Goal: Task Accomplishment & Management: Manage account settings

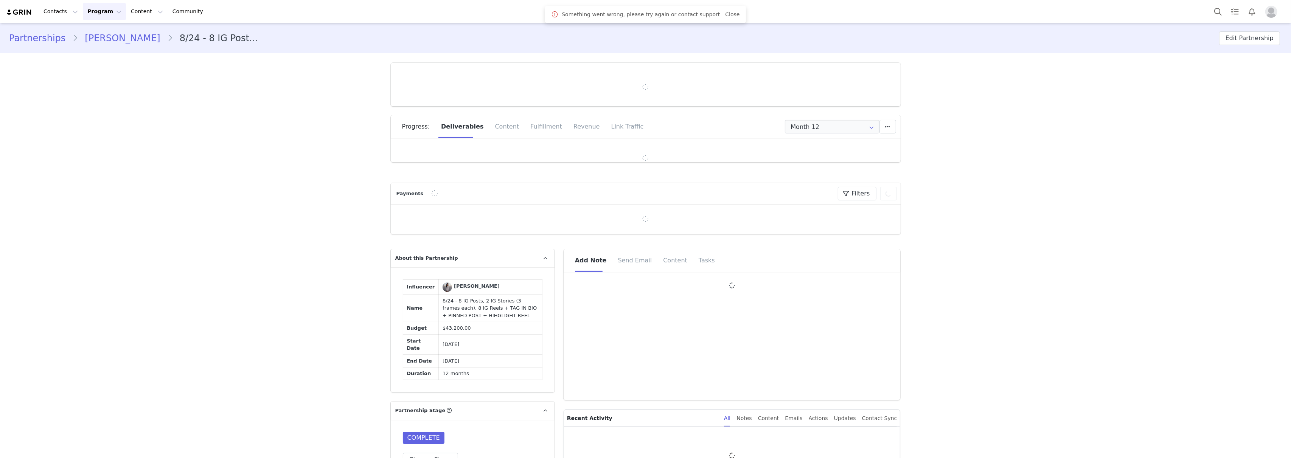
type input "+61 ([GEOGRAPHIC_DATA])"
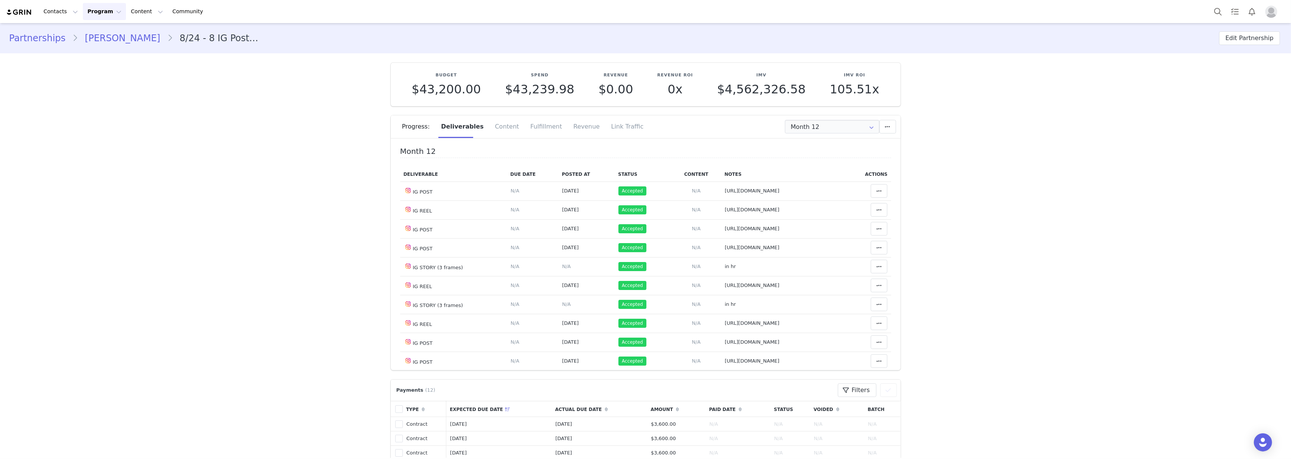
click at [117, 36] on link "Izzy Belisimo" at bounding box center [122, 38] width 89 height 14
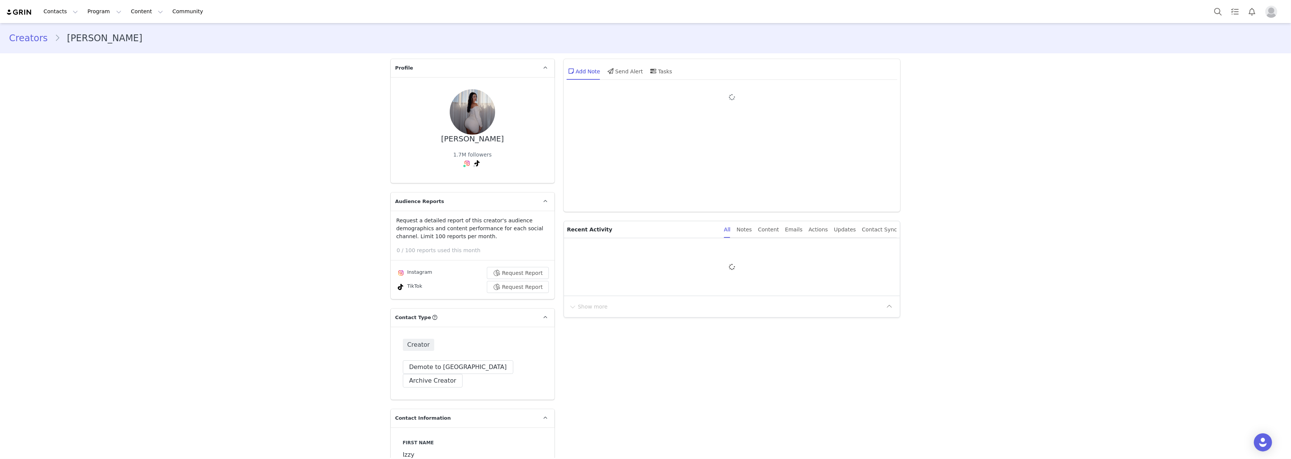
type input "+61 ([GEOGRAPHIC_DATA])"
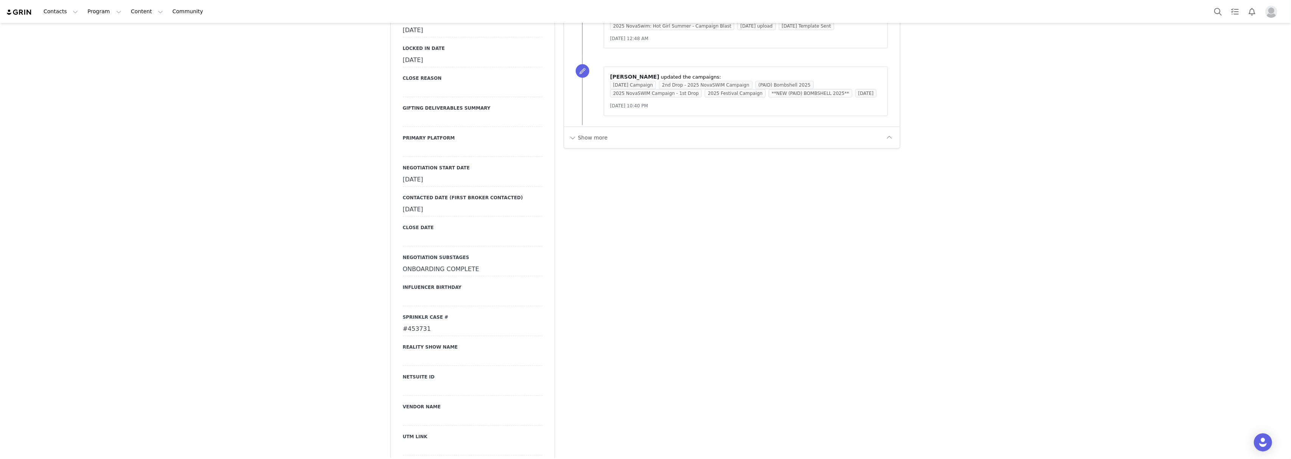
scroll to position [1160, 0]
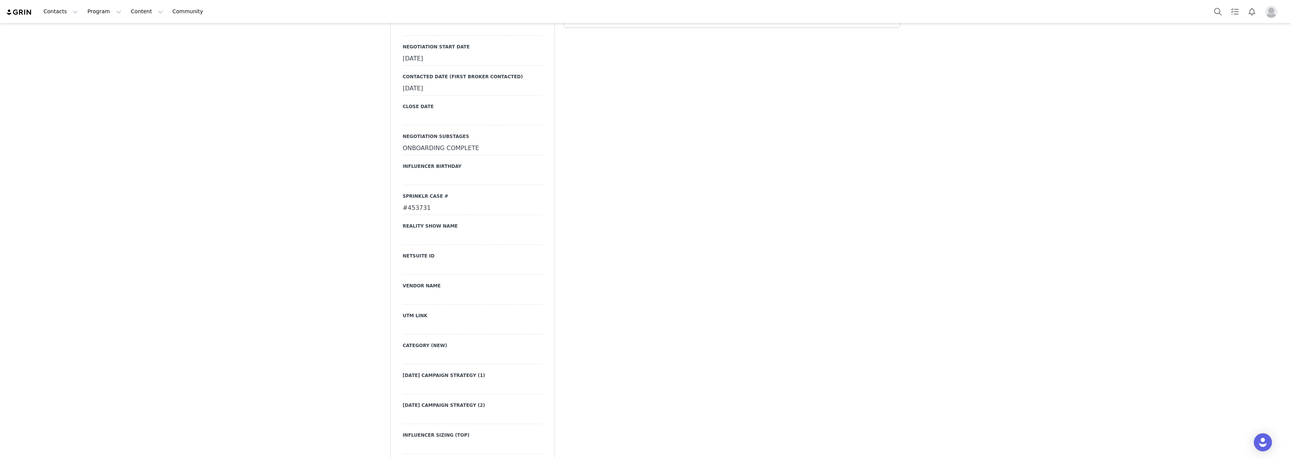
click at [416, 202] on div "#453731" at bounding box center [473, 209] width 140 height 14
click at [416, 202] on input "#453731" at bounding box center [473, 209] width 140 height 14
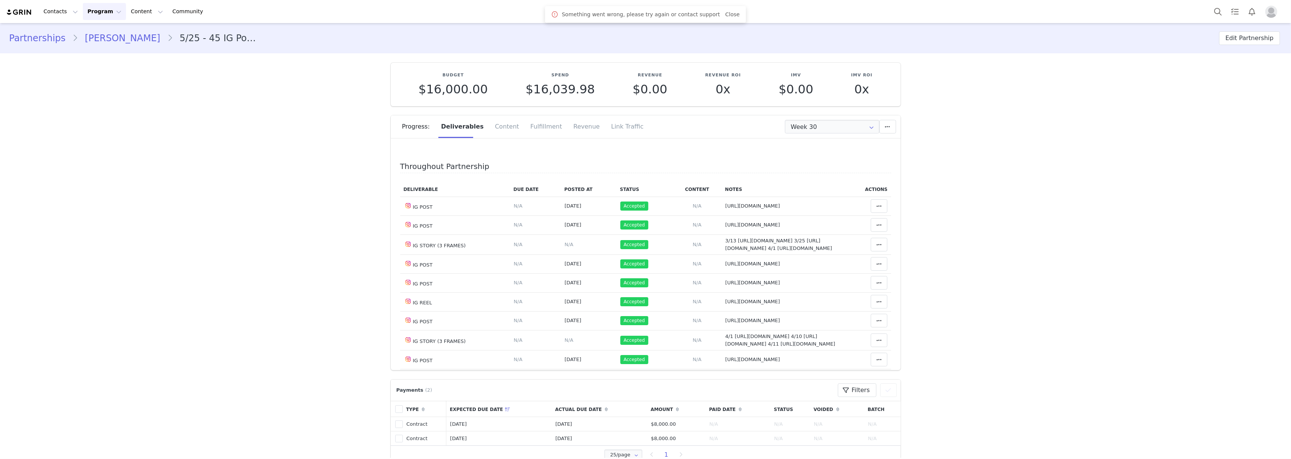
click at [137, 35] on link "Christina Rodriguez" at bounding box center [122, 38] width 89 height 14
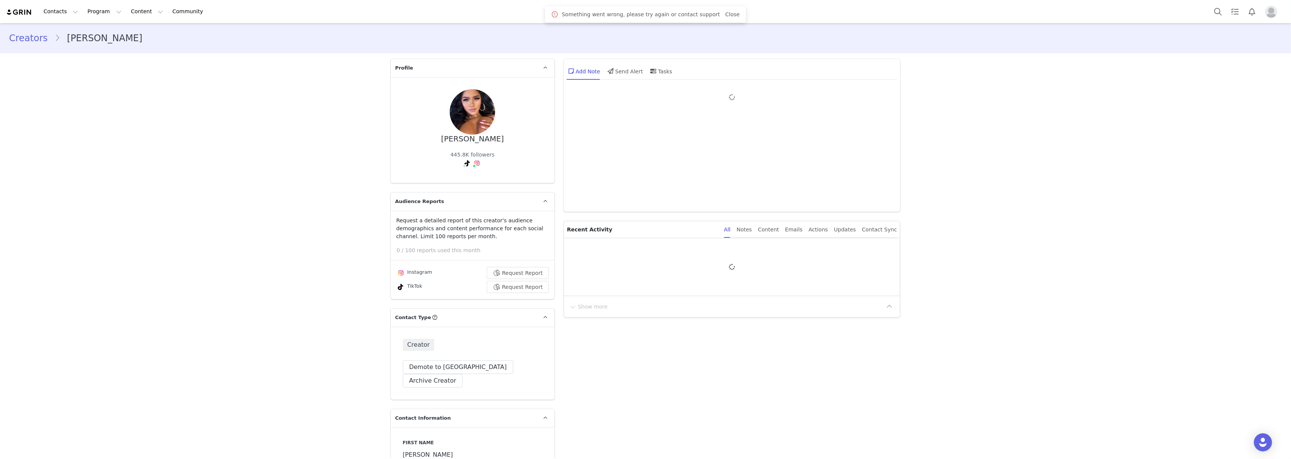
type input "+1 ([GEOGRAPHIC_DATA])"
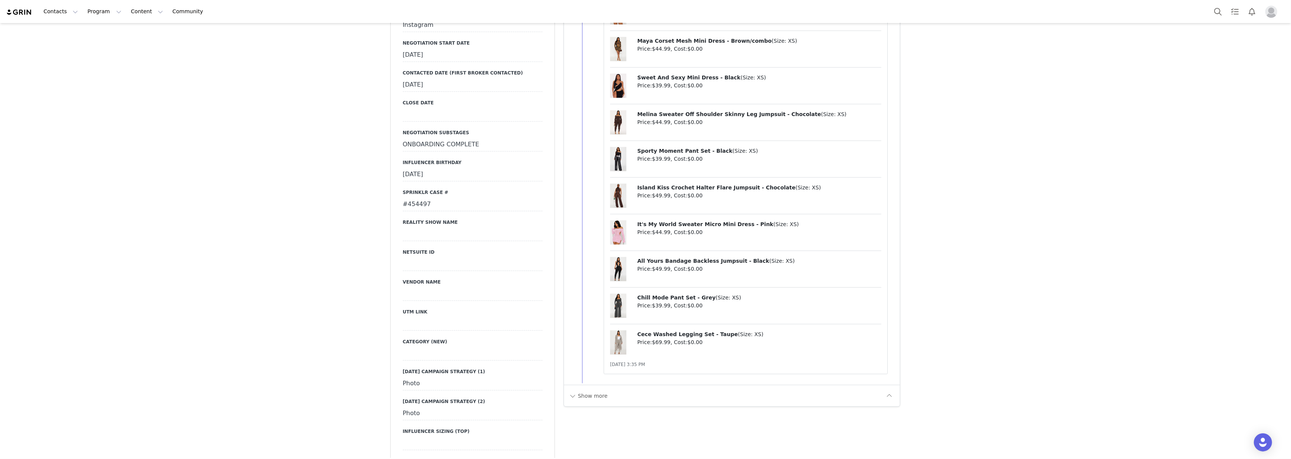
scroll to position [1160, 0]
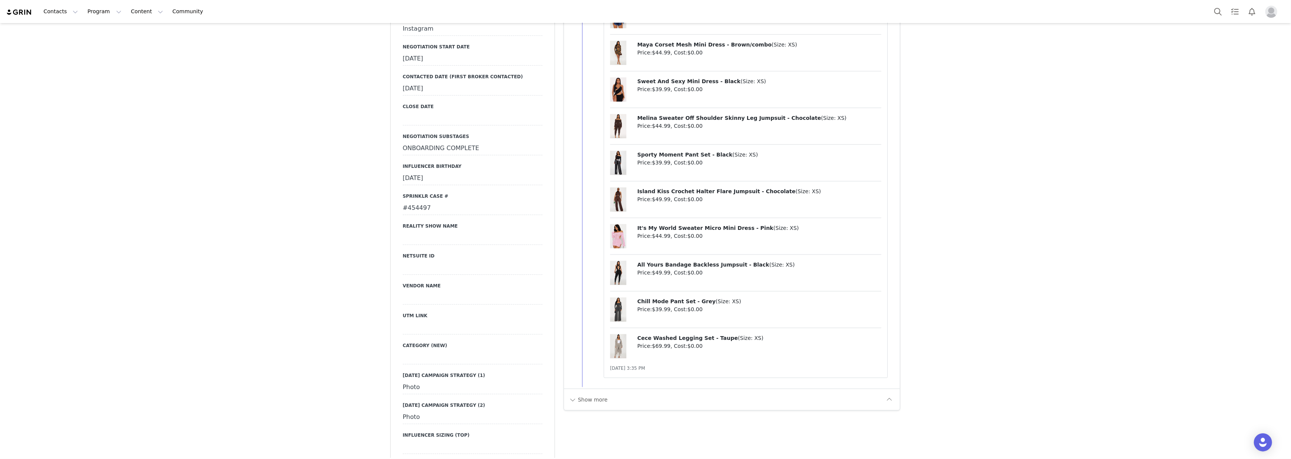
click at [417, 202] on div "#454497" at bounding box center [473, 209] width 140 height 14
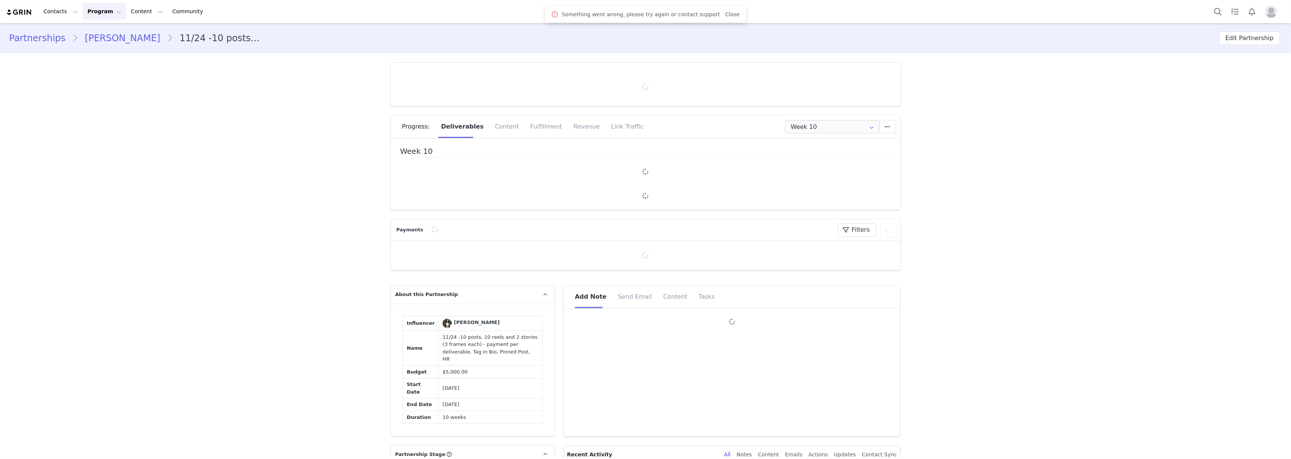
type input "+1 ([GEOGRAPHIC_DATA])"
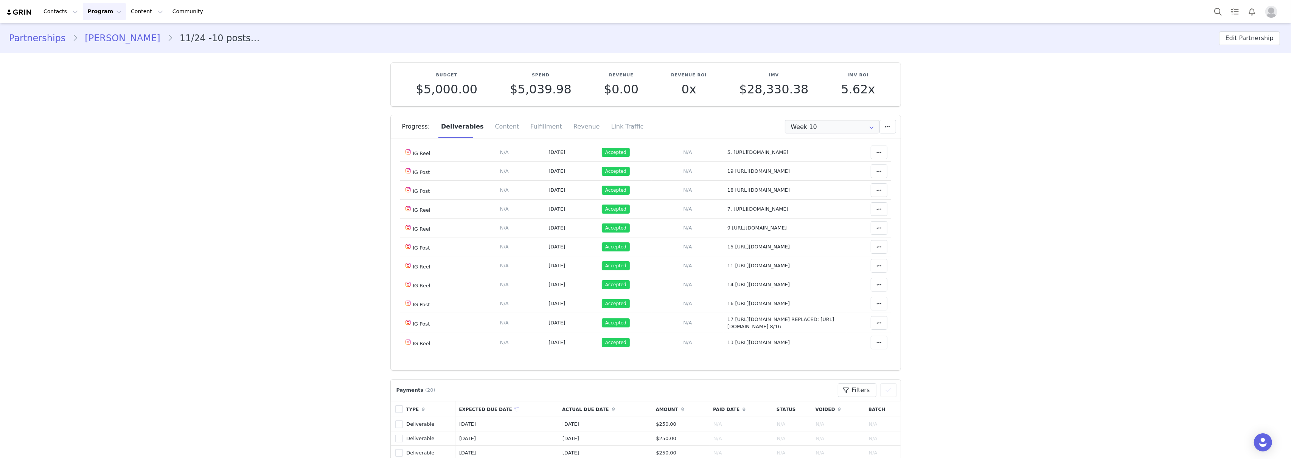
scroll to position [209, 0]
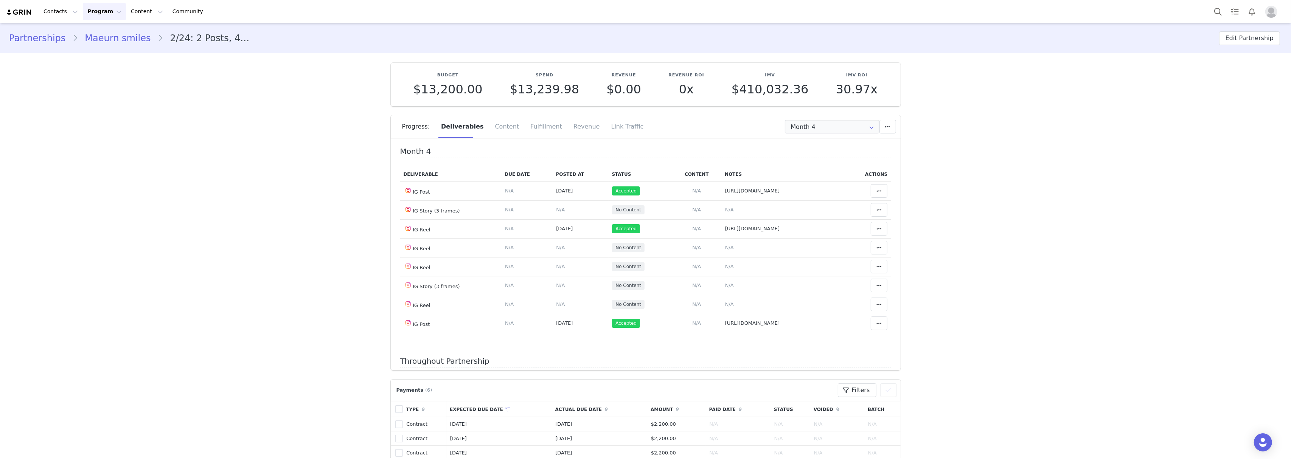
click at [122, 32] on link "Maeurn smiles" at bounding box center [117, 38] width 79 height 14
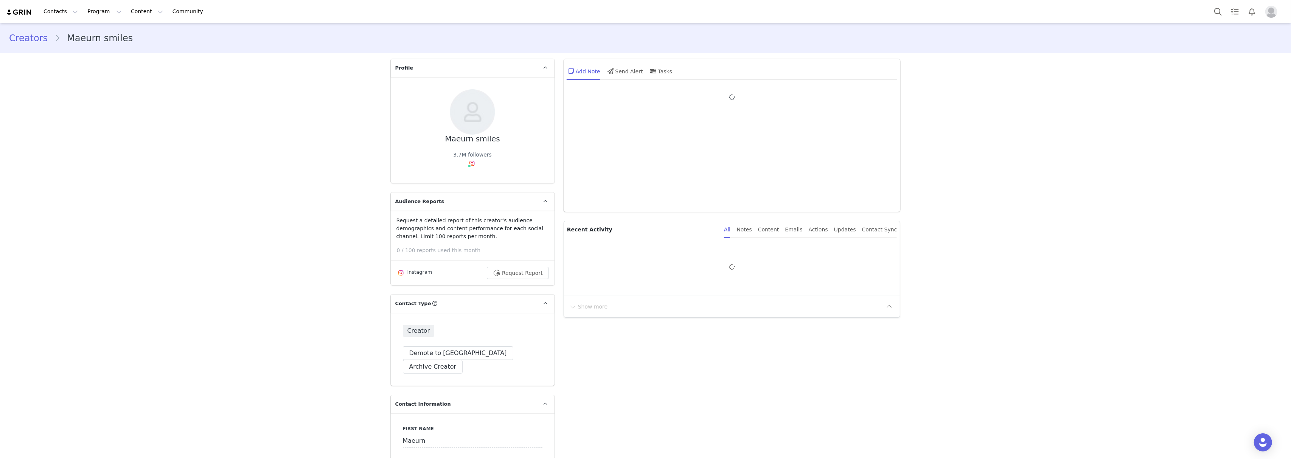
type input "+62 ([GEOGRAPHIC_DATA])"
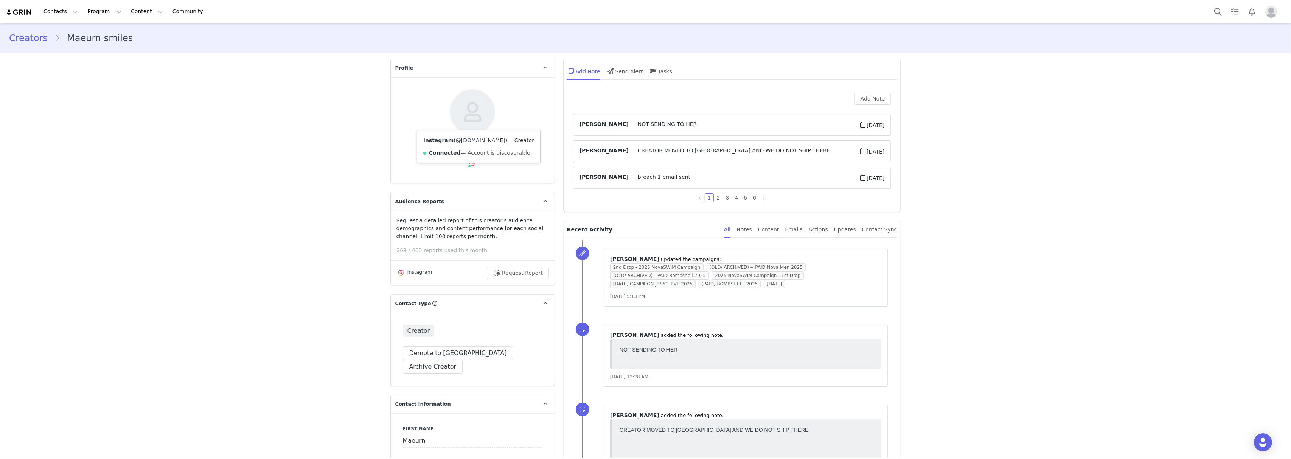
click at [468, 138] on link "@maeurn.tv" at bounding box center [481, 140] width 50 height 6
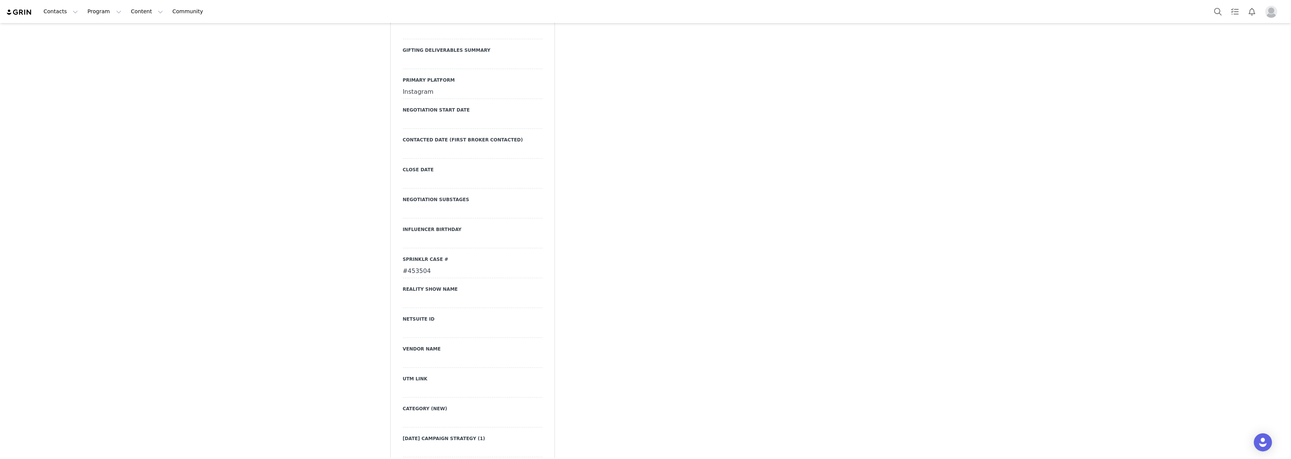
scroll to position [1110, 0]
click at [420, 265] on div "#453504" at bounding box center [473, 272] width 140 height 14
click at [420, 265] on input "#453504" at bounding box center [473, 272] width 140 height 14
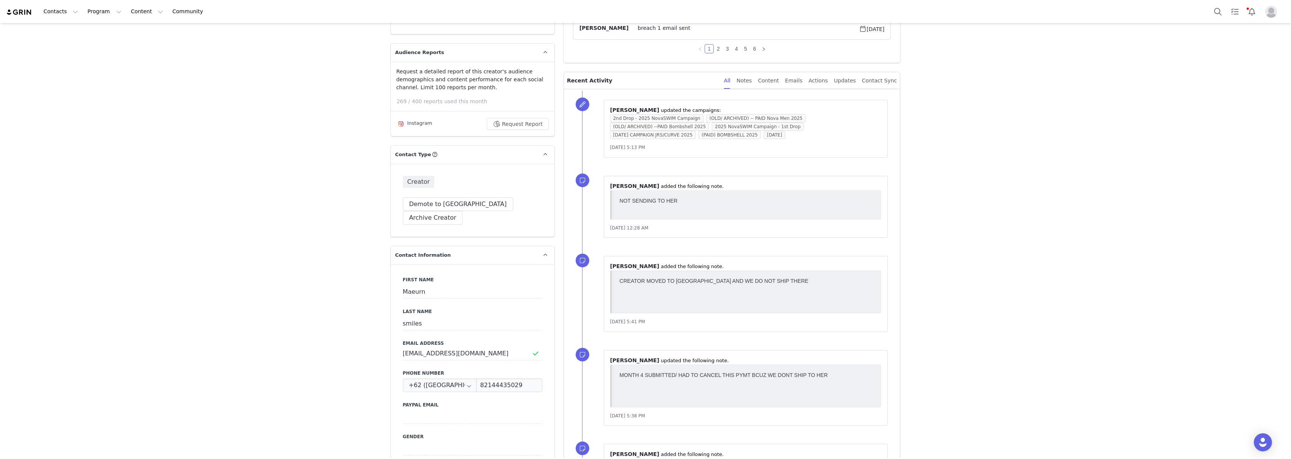
scroll to position [151, 0]
click at [439, 345] on input "maeurnsmilesbusiness@gmail.com" at bounding box center [473, 352] width 140 height 14
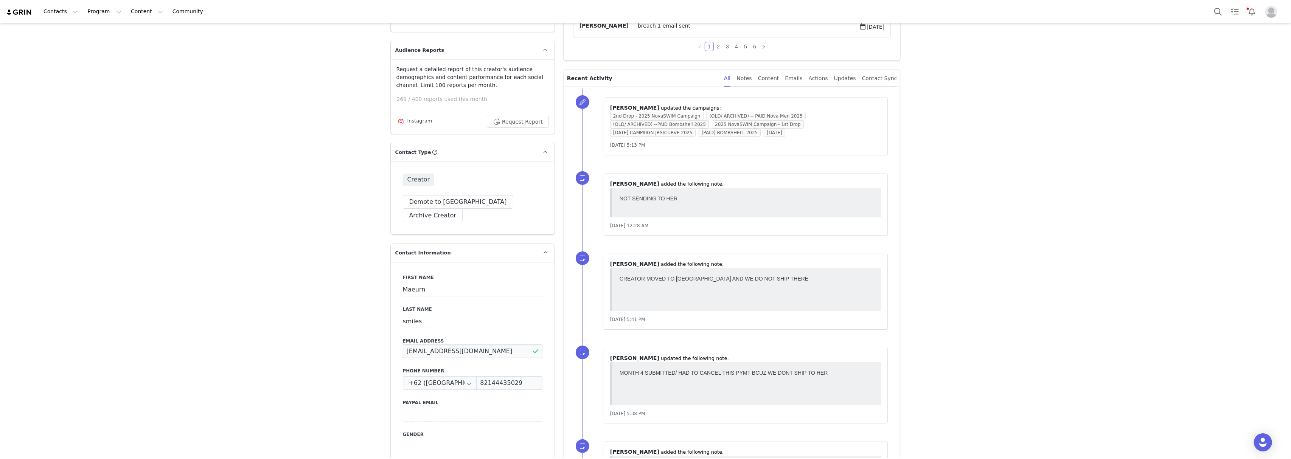
click at [439, 345] on input "maeurnsmilesbusiness@gmail.com" at bounding box center [473, 352] width 140 height 14
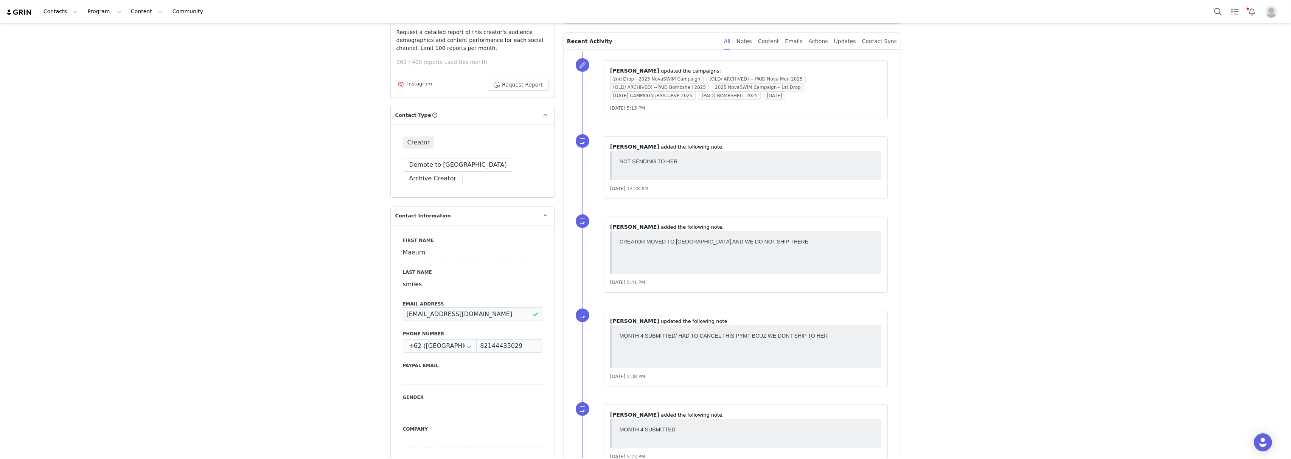
scroll to position [252, 0]
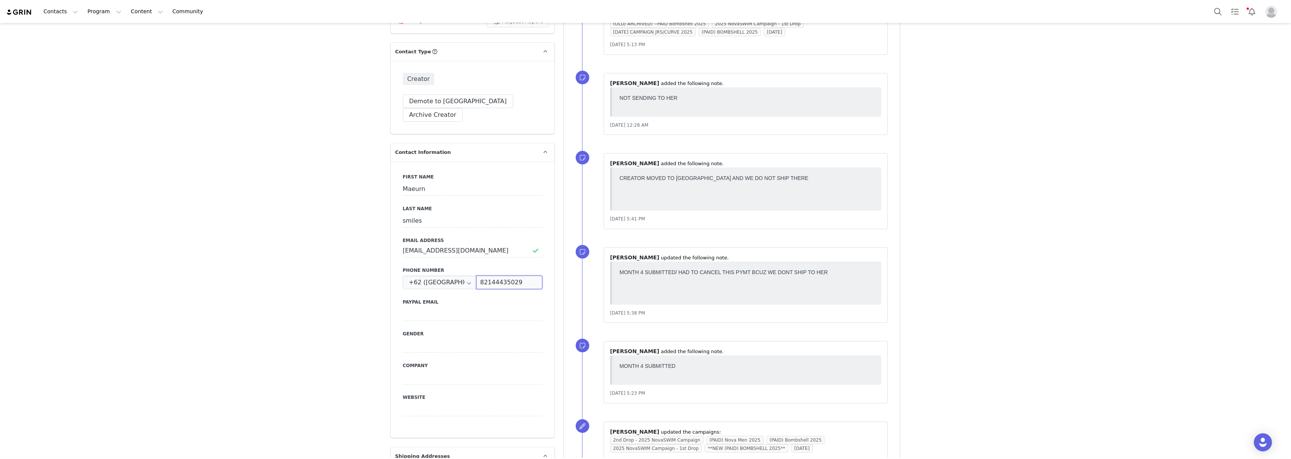
click at [481, 276] on input "82144435029" at bounding box center [509, 283] width 66 height 14
paste input "maeurnsmilesbusiness@gmail.com"
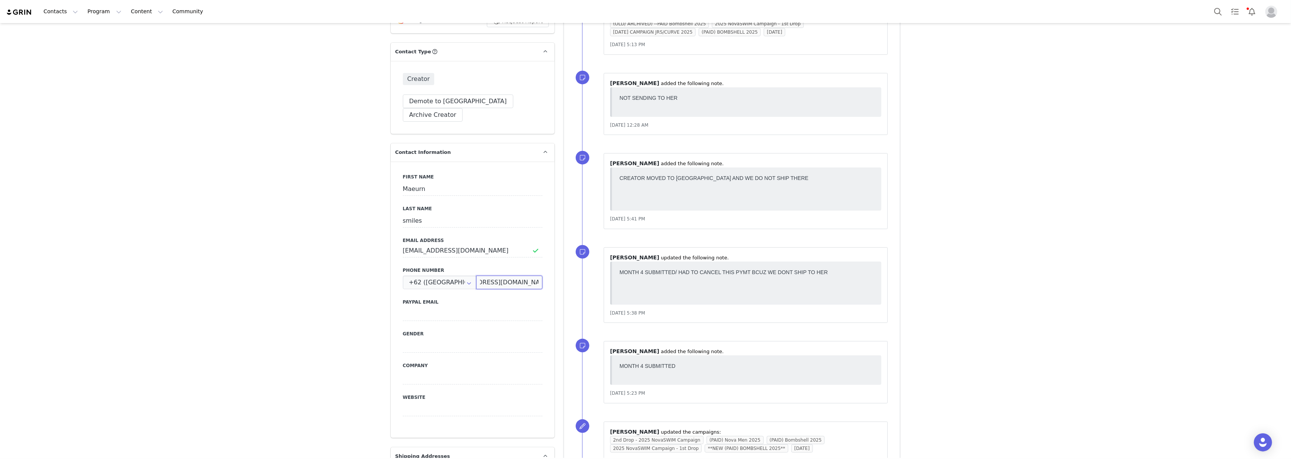
type input "maeurnsmilesbusiness@gmail.com"
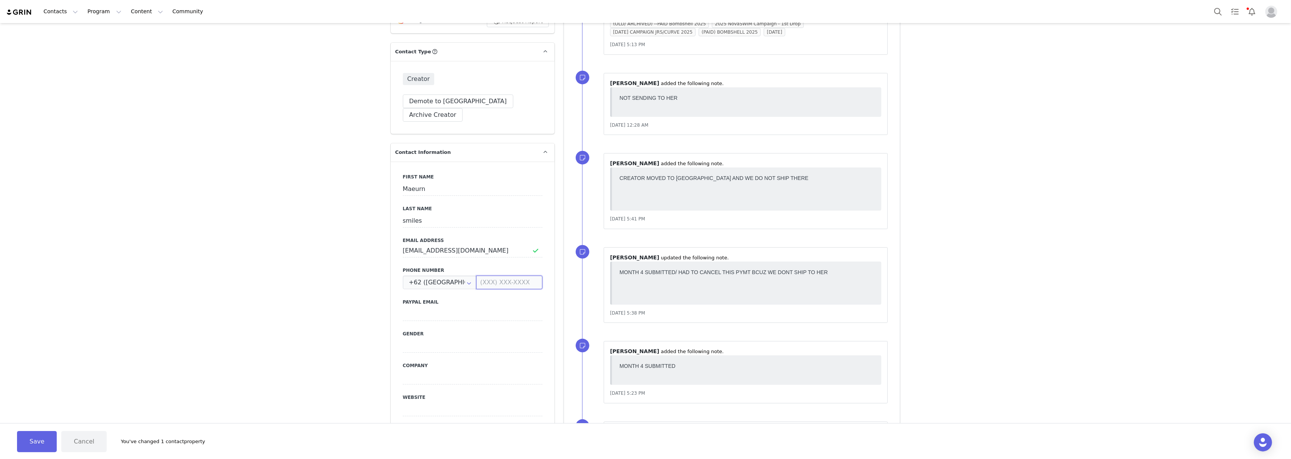
click at [507, 276] on input at bounding box center [509, 283] width 66 height 14
click at [86, 448] on button "Cancel" at bounding box center [83, 441] width 45 height 21
type input "82144435029"
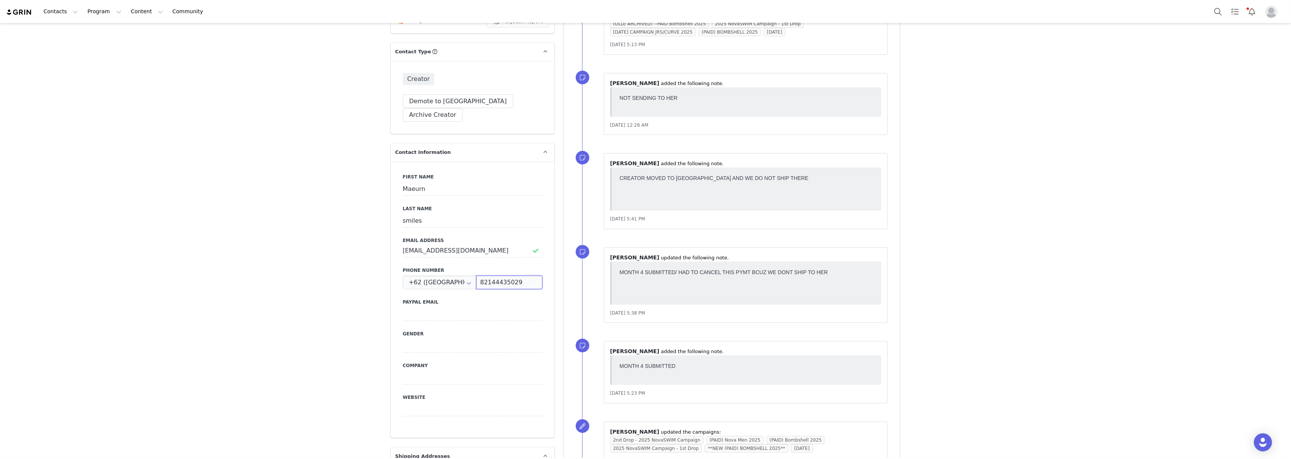
click at [488, 276] on input "82144435029" at bounding box center [509, 283] width 66 height 14
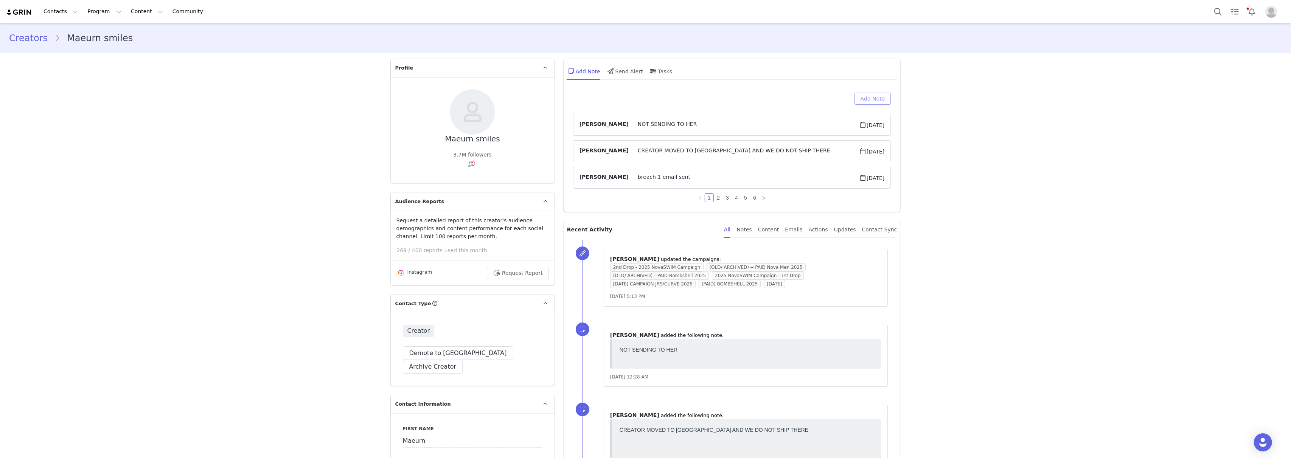
click at [871, 100] on button "Add Note" at bounding box center [873, 99] width 37 height 12
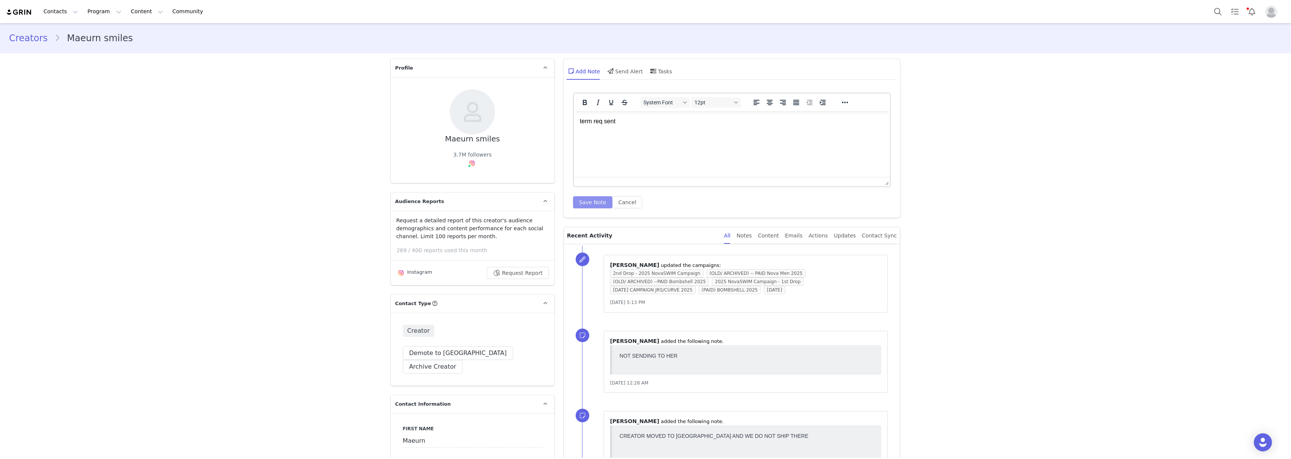
click at [580, 203] on button "Save Note" at bounding box center [592, 202] width 39 height 12
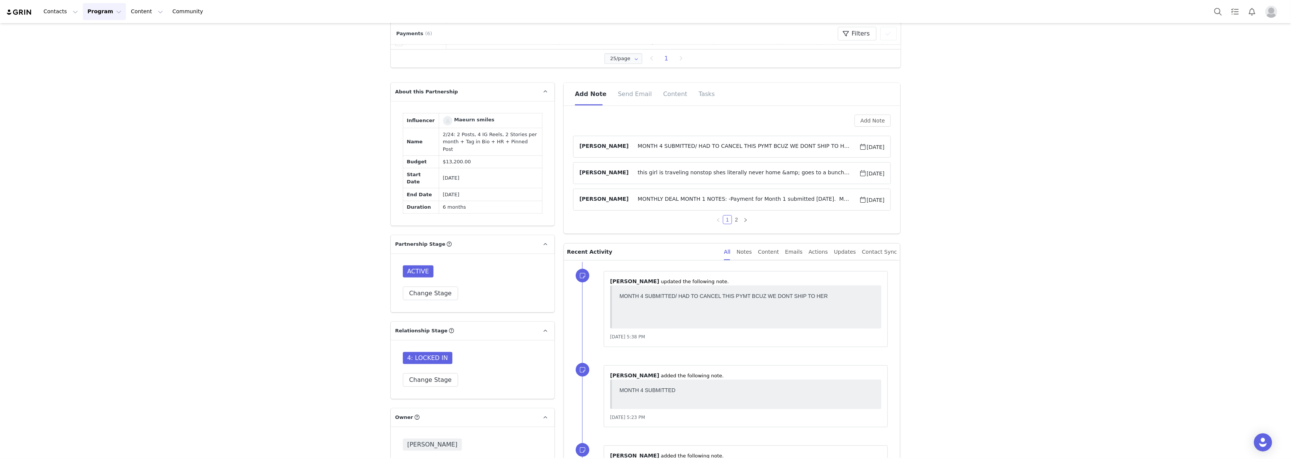
click at [481, 156] on td "2/24: 2 Posts, 4 IG Reels, 2 Stories per month + Tag in Bio + HR + Pinned Post" at bounding box center [490, 142] width 103 height 28
copy td "2/24: 2 Posts, 4 IG Reels, 2 Stories per month + Tag in Bio + HR + Pinned Post"
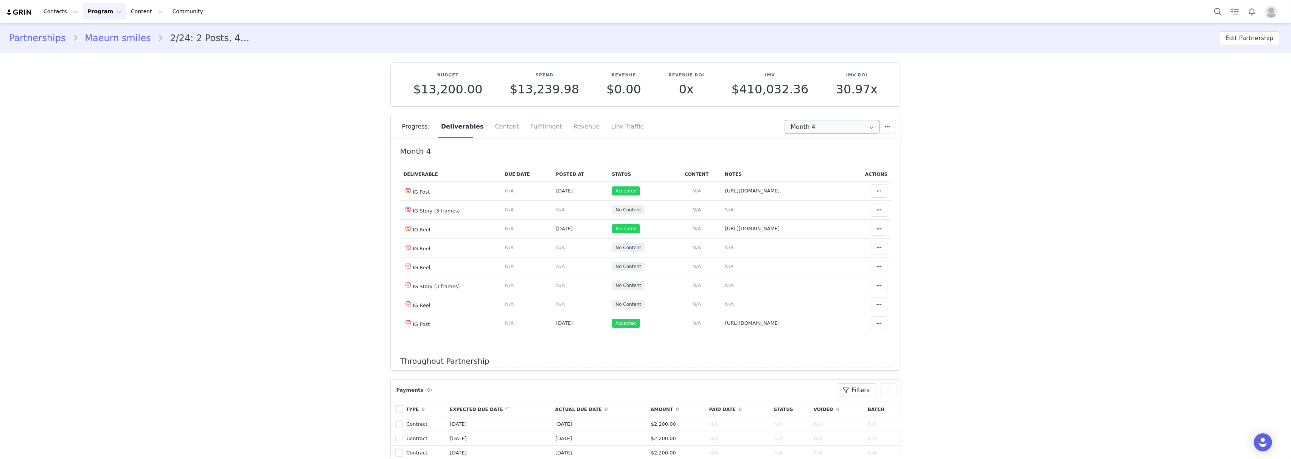
click at [810, 124] on input "Month 4" at bounding box center [832, 127] width 95 height 14
click at [816, 229] on li "All Months" at bounding box center [831, 224] width 101 height 13
type input "All"
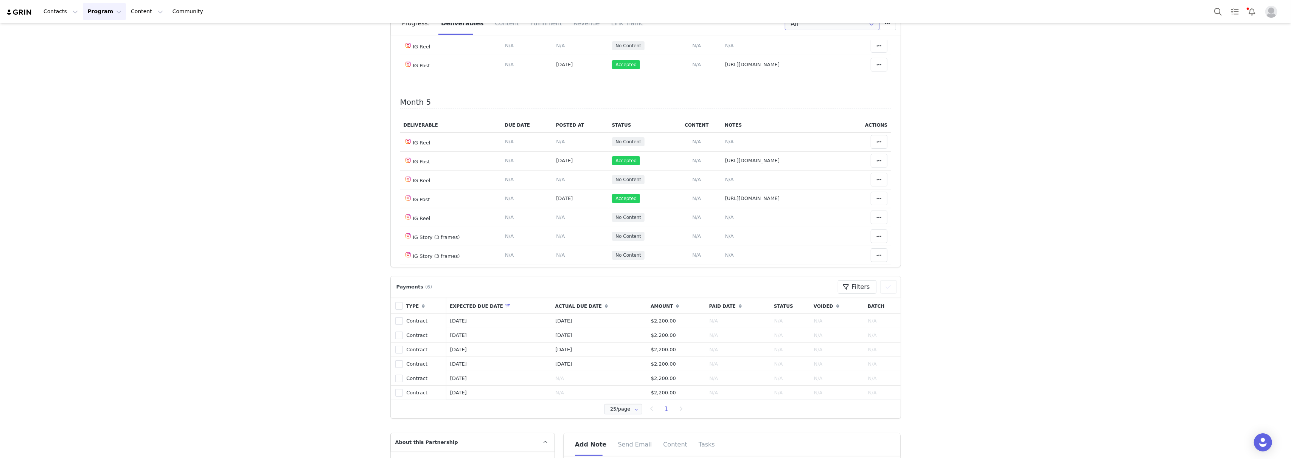
scroll to position [303, 0]
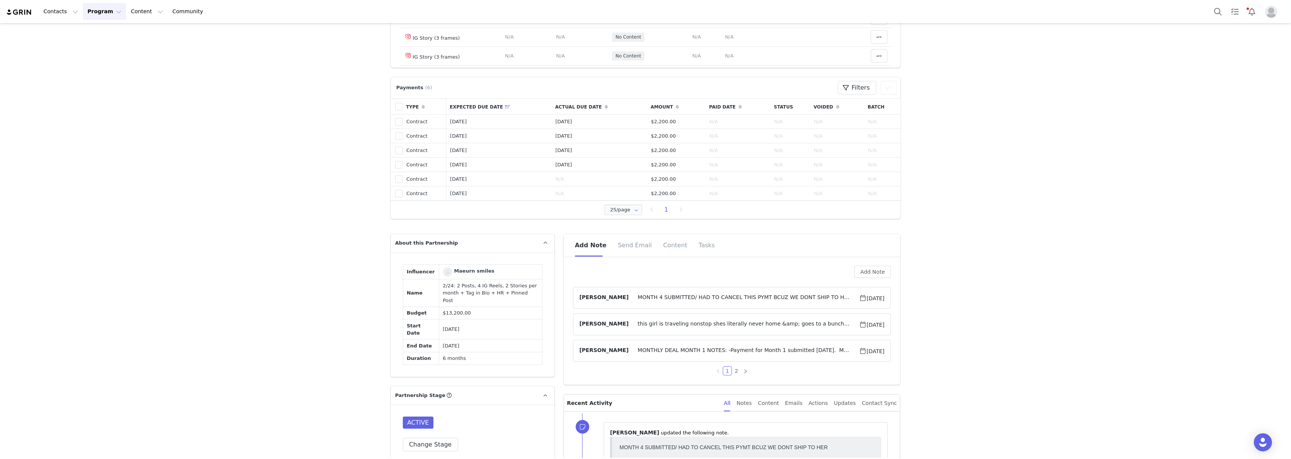
click at [629, 298] on span "MONTH 4 SUBMITTED/ HAD TO CANCEL THIS PYMT BCUZ WE DONT SHIP TO HER" at bounding box center [744, 298] width 230 height 9
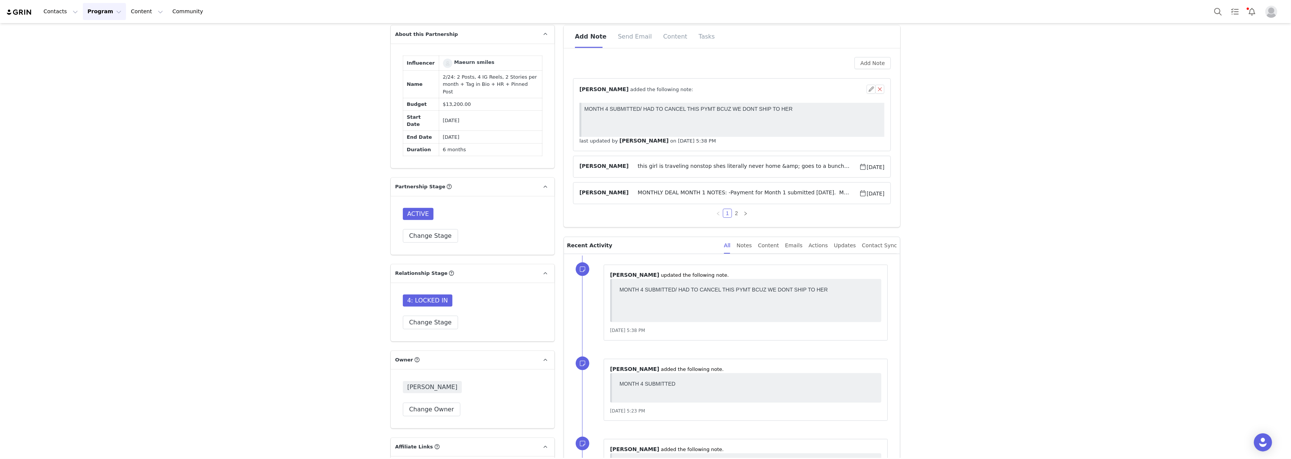
scroll to position [504, 0]
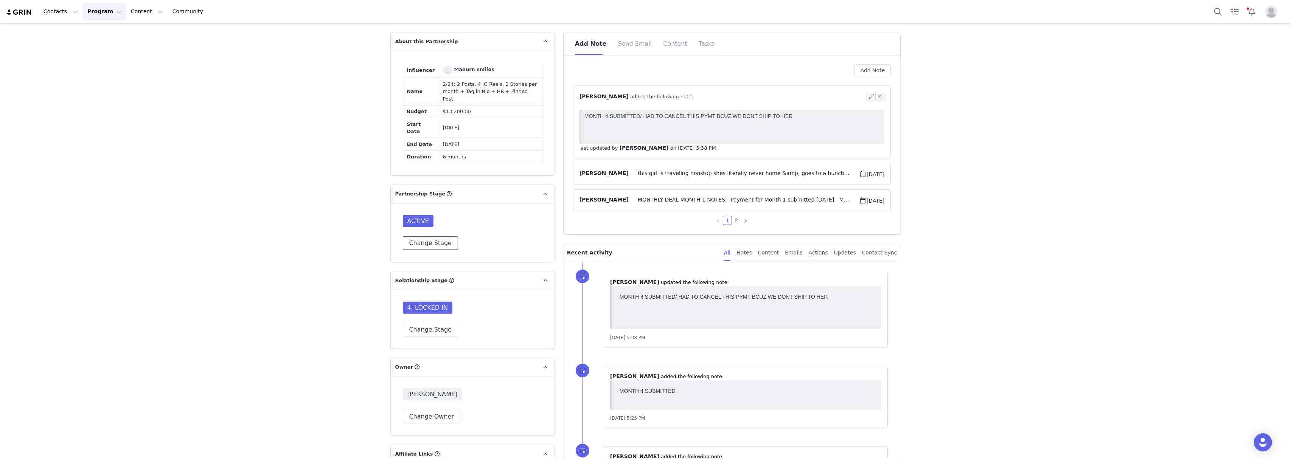
drag, startPoint x: 412, startPoint y: 265, endPoint x: 383, endPoint y: 276, distance: 30.8
click at [412, 250] on button "Change Stage" at bounding box center [431, 243] width 56 height 14
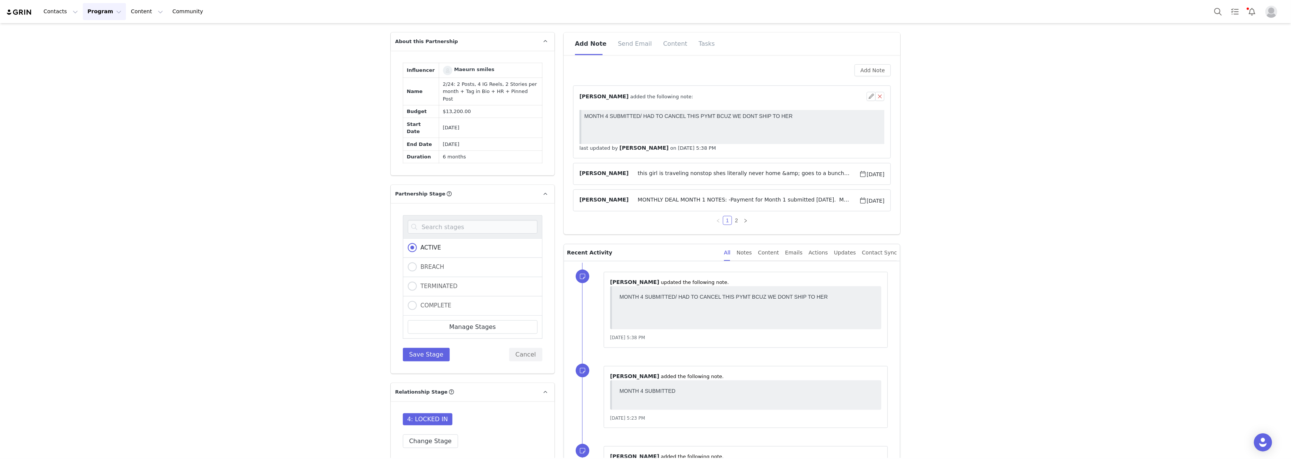
click at [517, 362] on button "Cancel" at bounding box center [525, 355] width 33 height 14
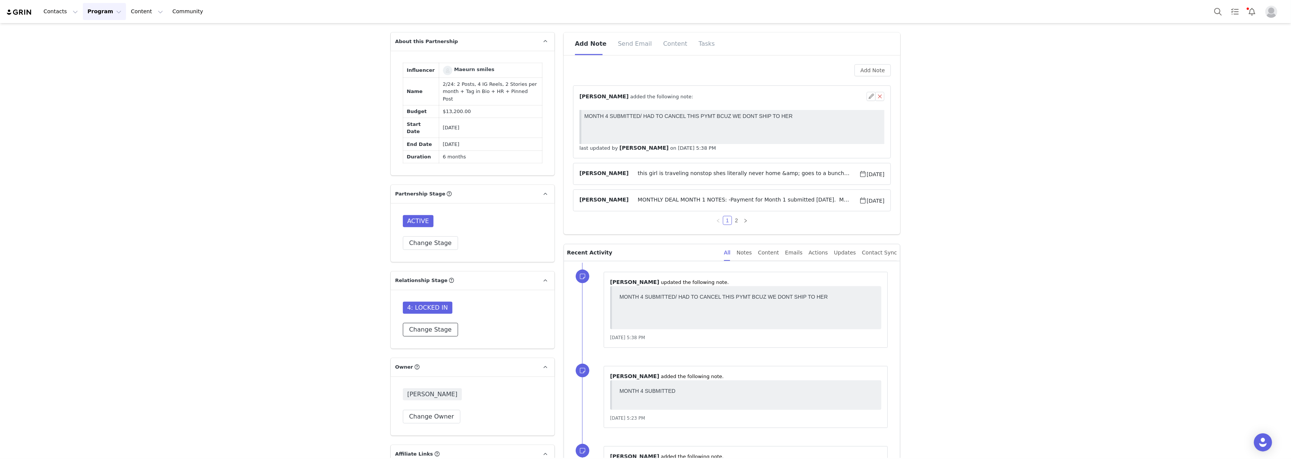
click at [424, 337] on button "Change Stage" at bounding box center [431, 330] width 56 height 14
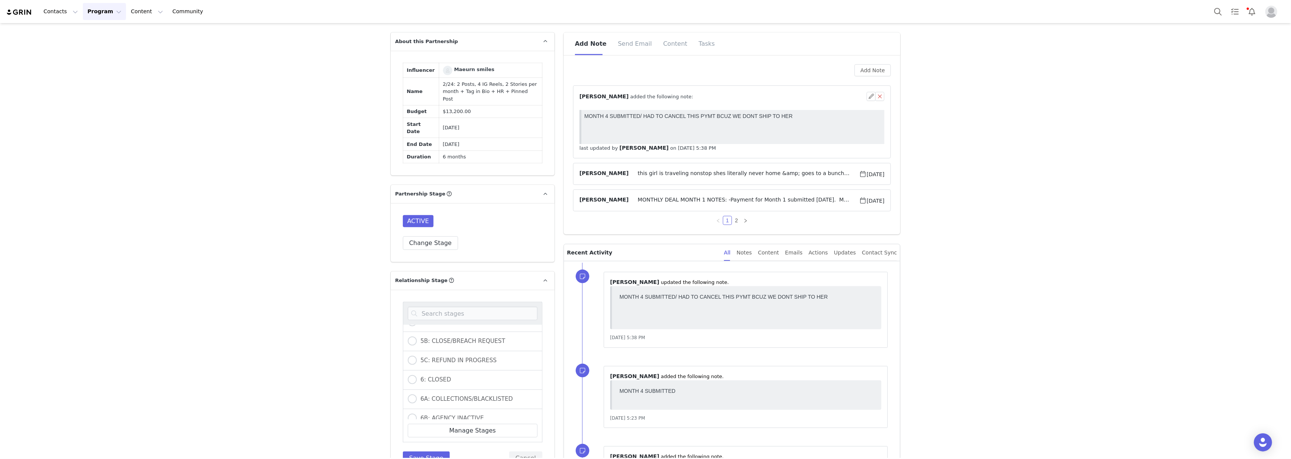
scroll to position [194, 0]
click at [425, 395] on span "5B: CLOSE/BREACH REQUEST" at bounding box center [461, 391] width 89 height 7
click at [417, 397] on input "5B: CLOSE/BREACH REQUEST" at bounding box center [412, 392] width 9 height 10
radio input "true"
radio input "false"
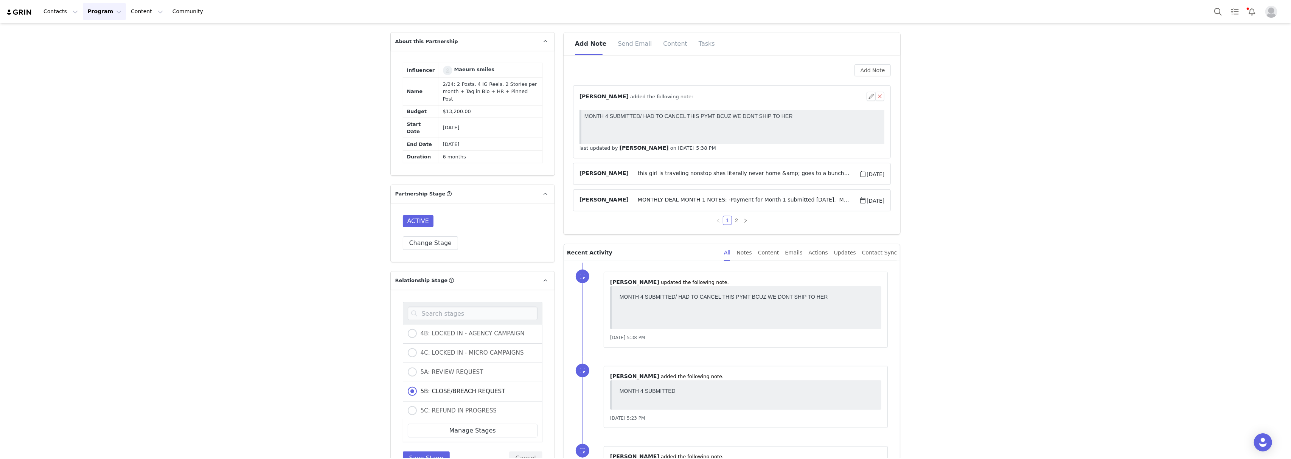
radio input "true"
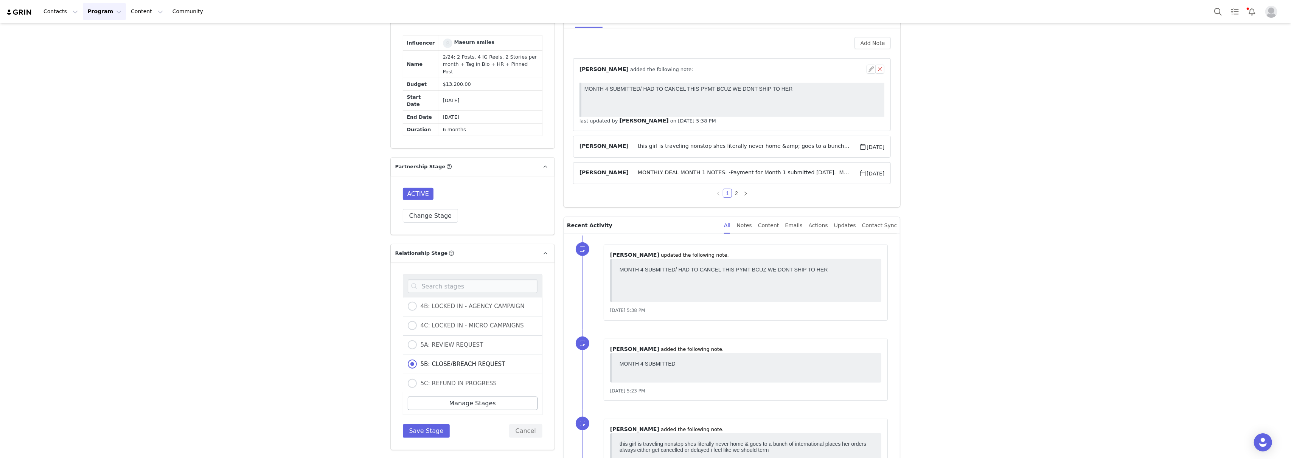
scroll to position [555, 0]
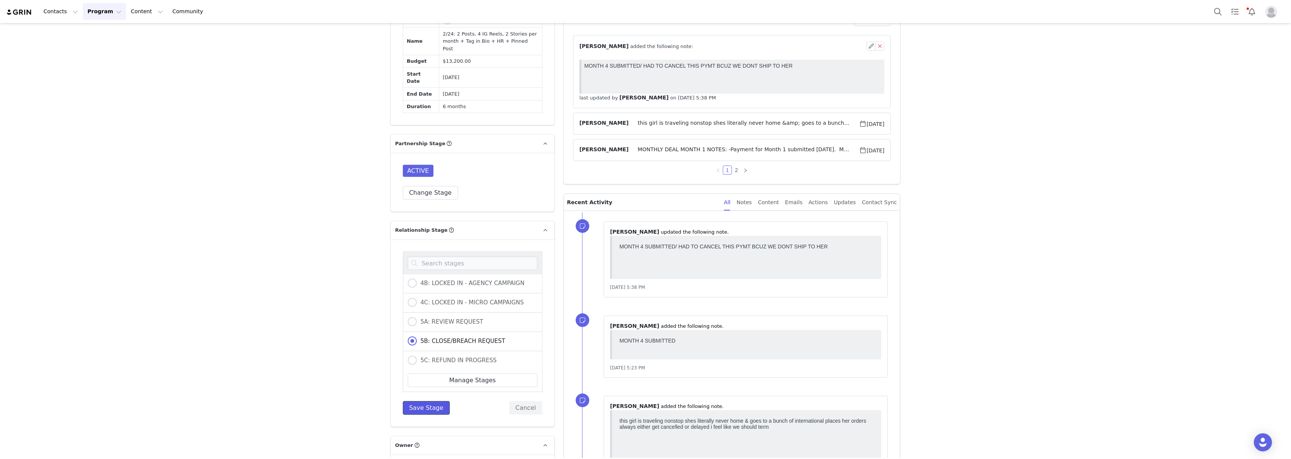
click at [421, 415] on button "Save Stage" at bounding box center [426, 408] width 47 height 14
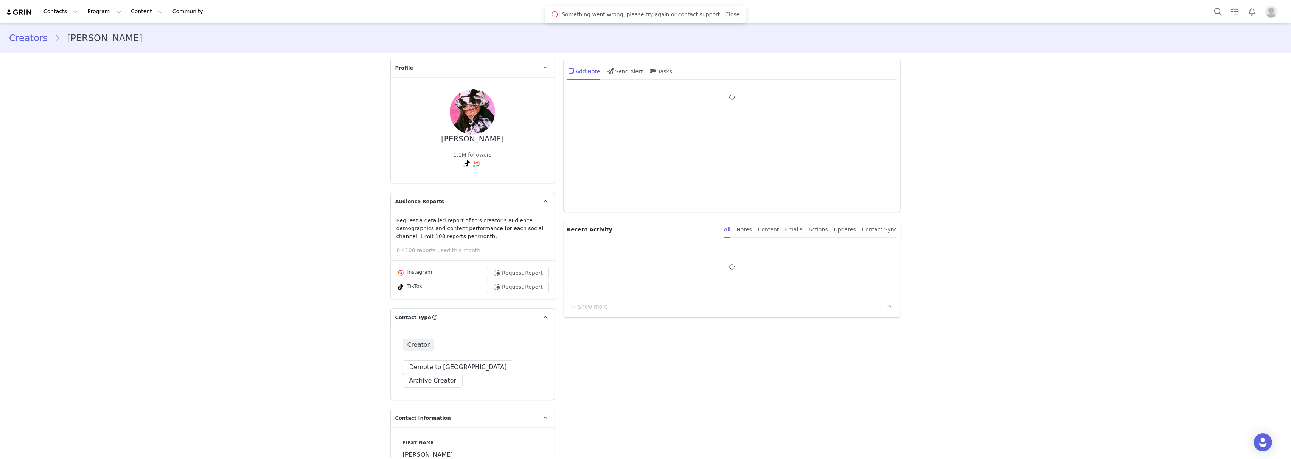
type input "+44 ([GEOGRAPHIC_DATA])"
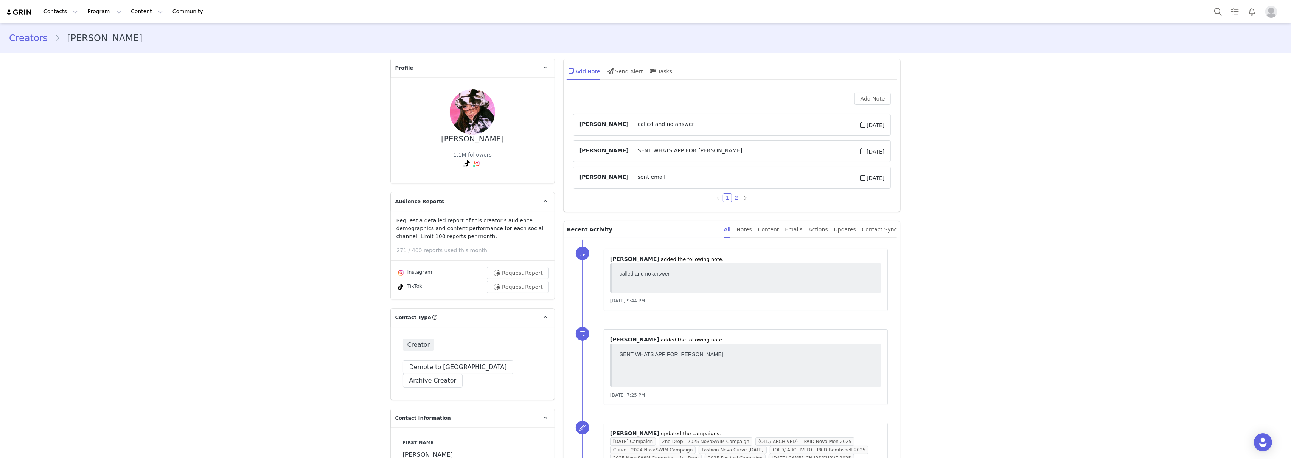
click at [733, 197] on link "2" at bounding box center [737, 198] width 8 height 8
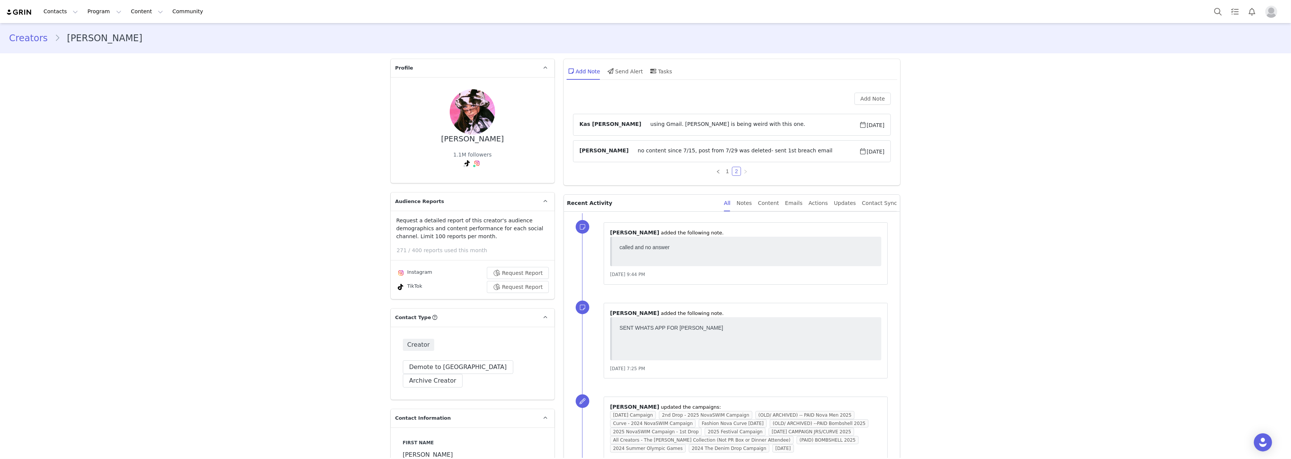
scroll to position [202, 0]
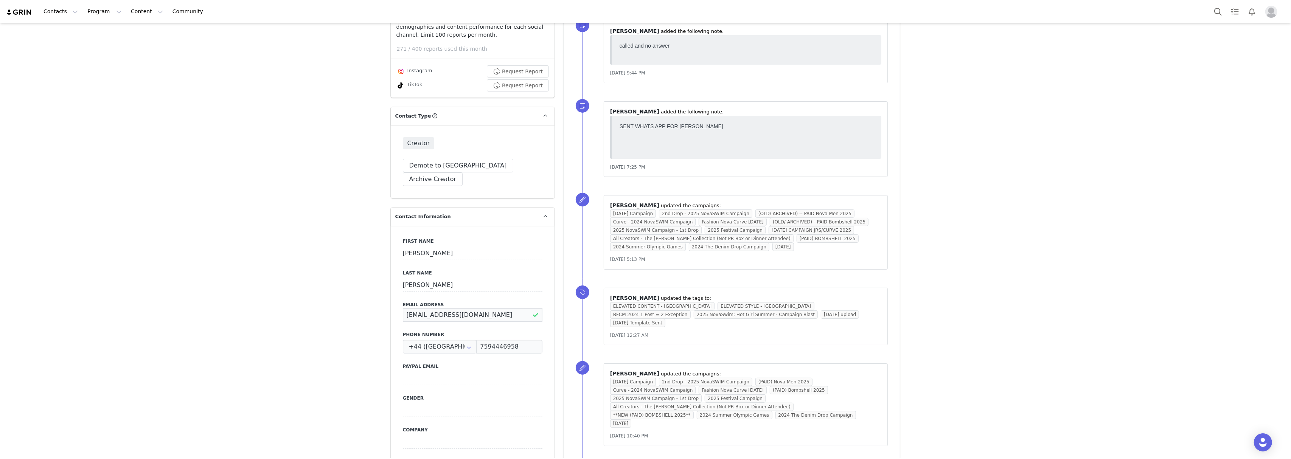
click at [444, 308] on input "[EMAIL_ADDRESS][DOMAIN_NAME]" at bounding box center [473, 315] width 140 height 14
click at [500, 340] on input "7594446958" at bounding box center [509, 347] width 66 height 14
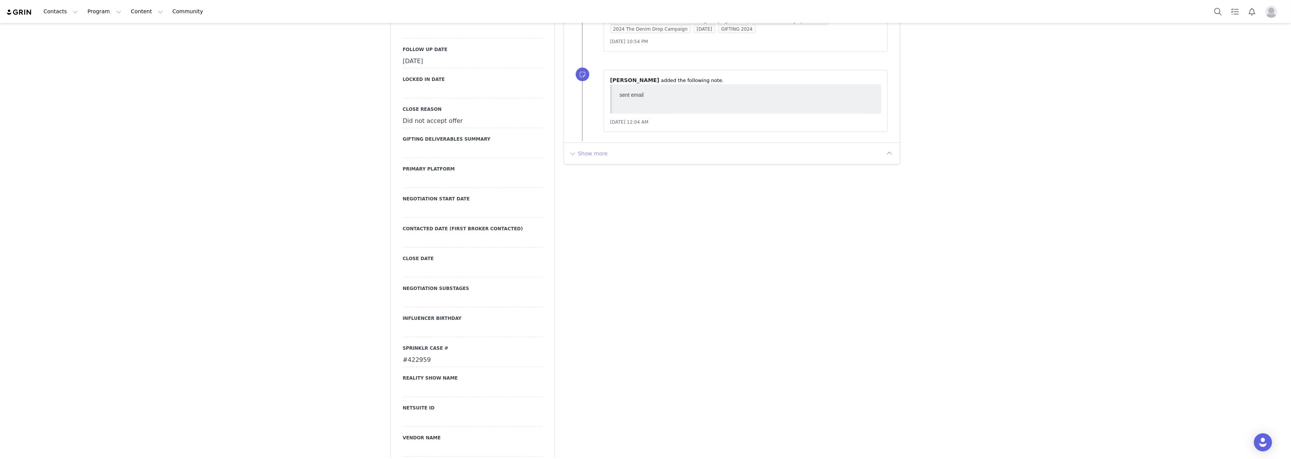
scroll to position [958, 0]
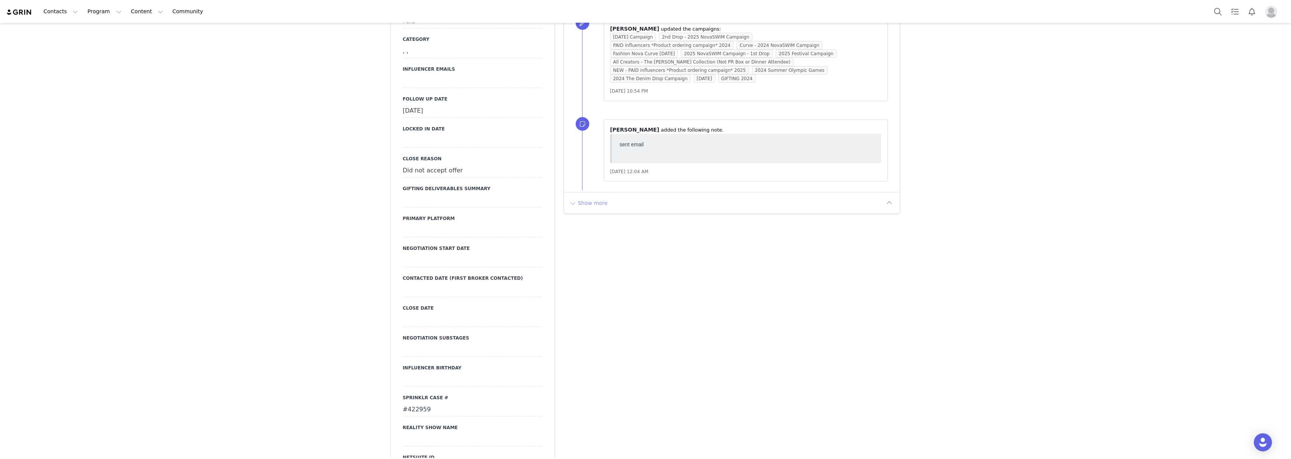
click at [579, 197] on button "Show more" at bounding box center [589, 203] width 40 height 12
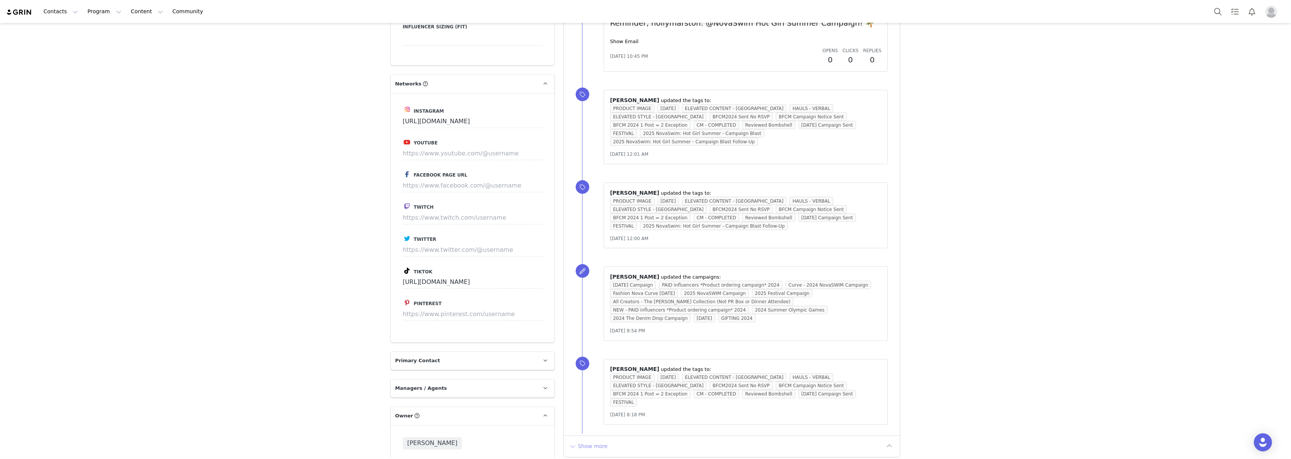
scroll to position [1665, 0]
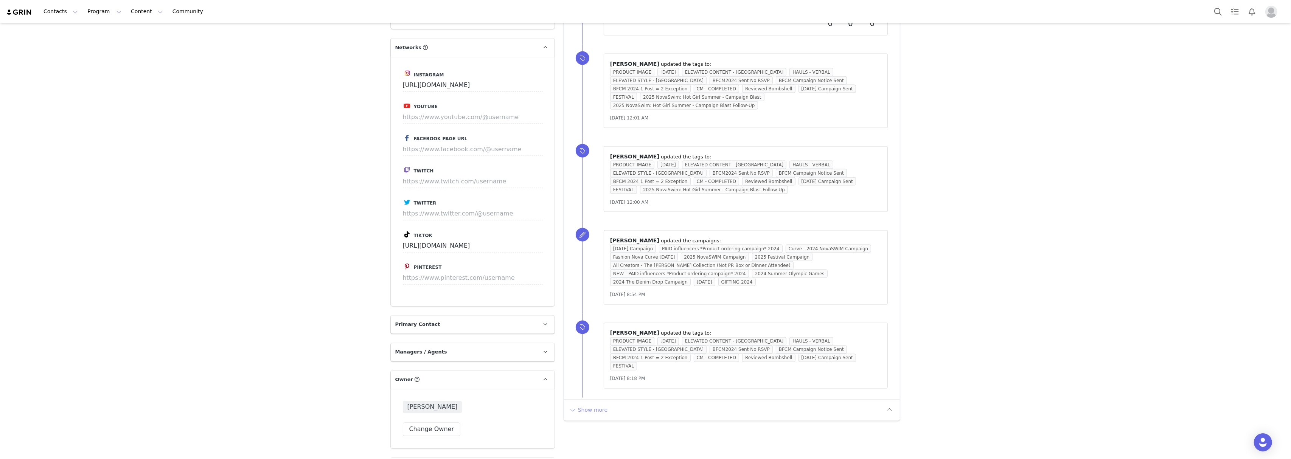
click at [591, 404] on button "Show more" at bounding box center [589, 410] width 40 height 12
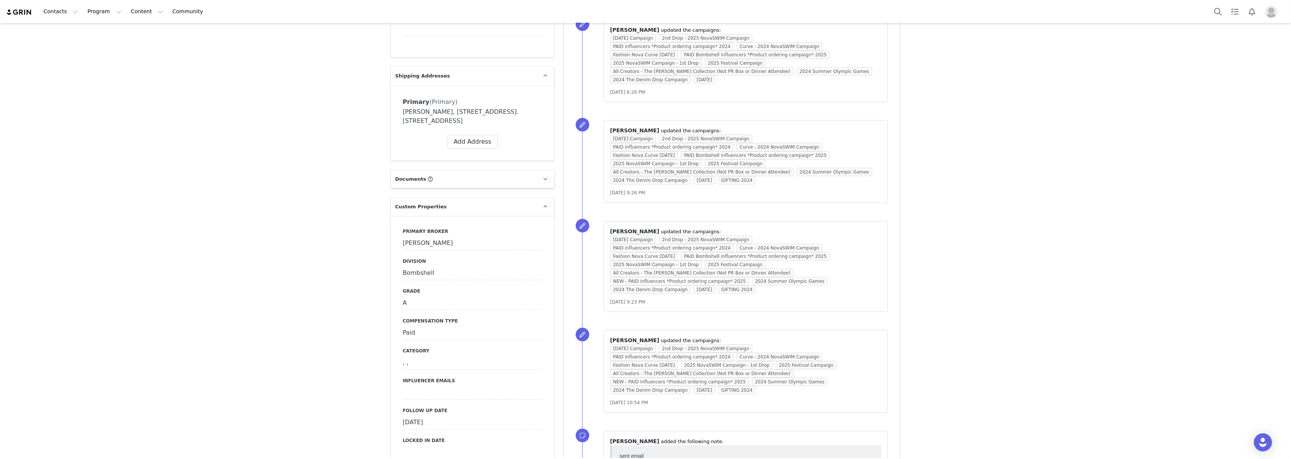
scroll to position [0, 0]
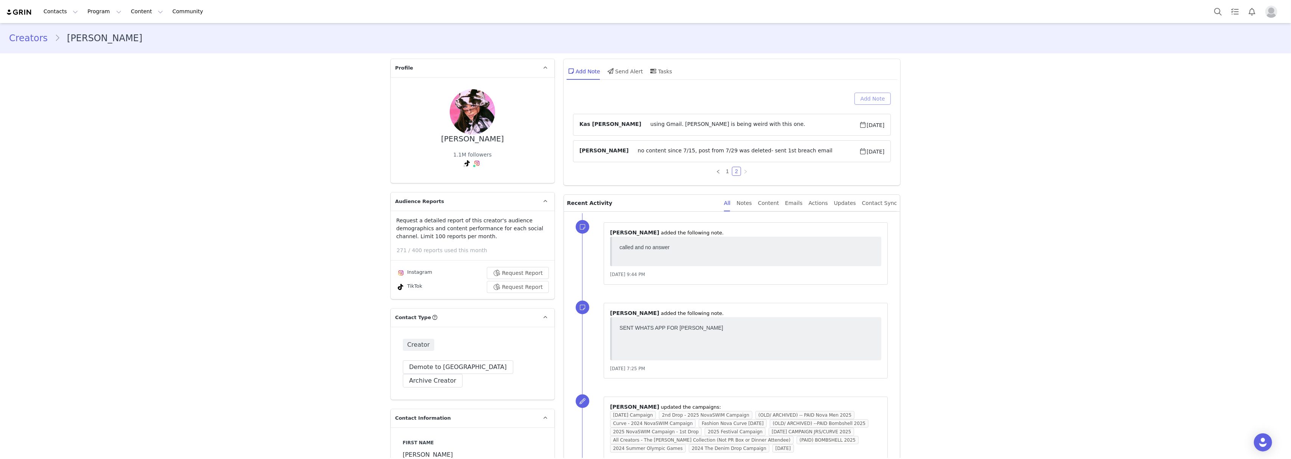
click at [878, 93] on button "Add Note" at bounding box center [873, 99] width 37 height 12
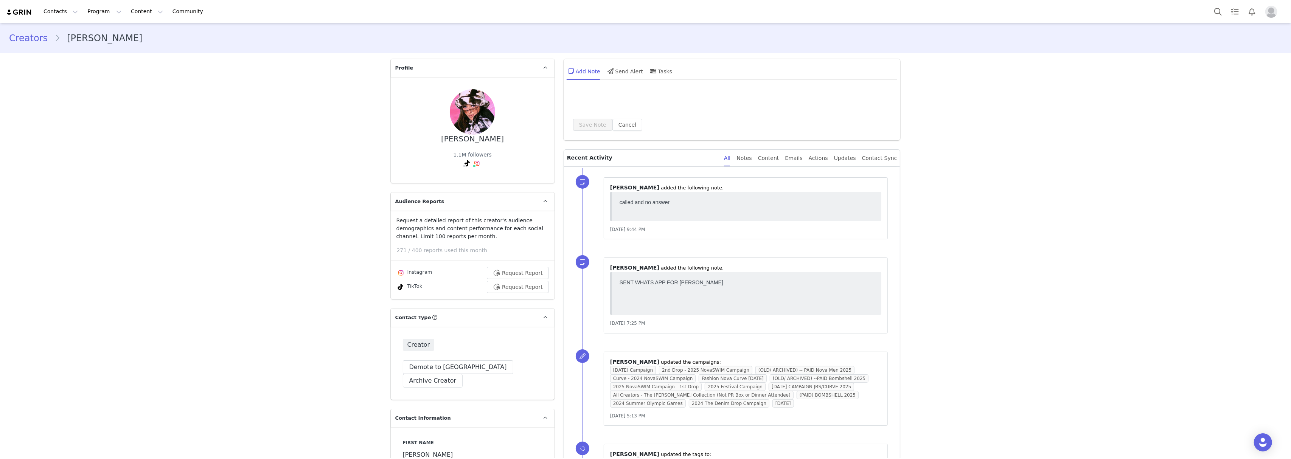
click at [877, 98] on div at bounding box center [732, 101] width 318 height 17
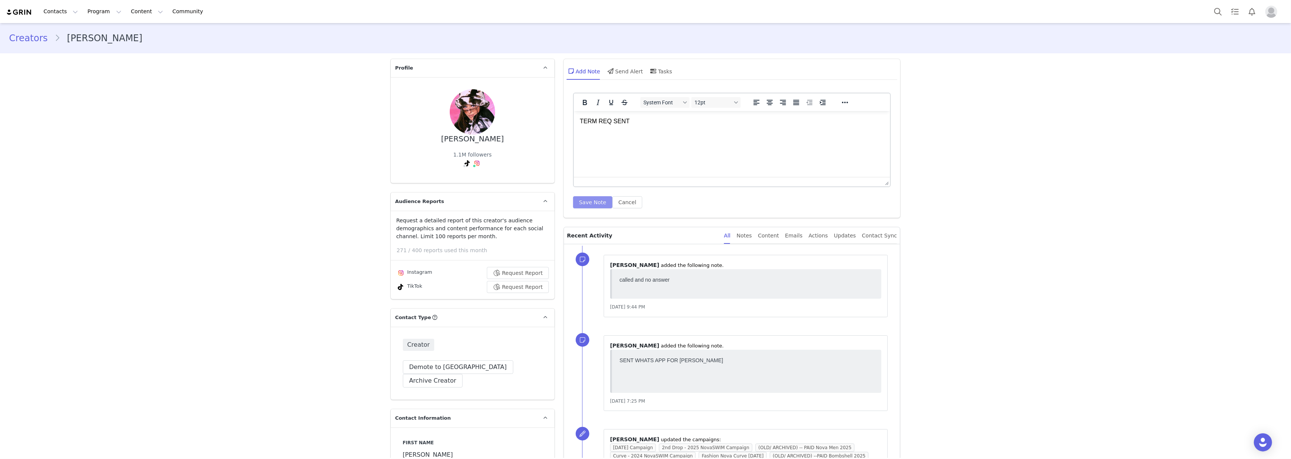
click at [583, 200] on button "Save Note" at bounding box center [592, 202] width 39 height 12
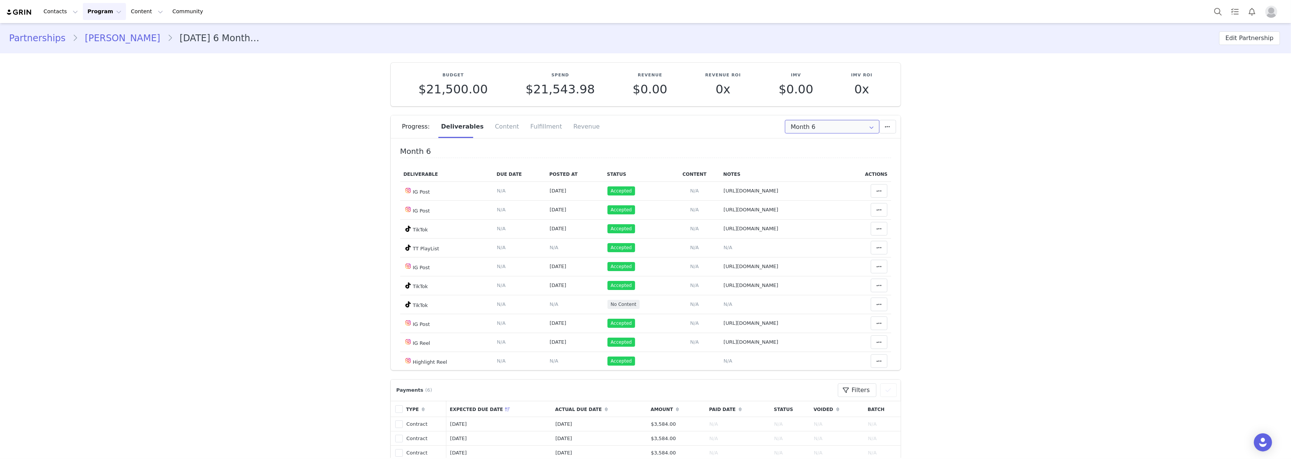
click at [833, 120] on input "Month 6" at bounding box center [832, 127] width 95 height 14
click at [796, 223] on li "All Months" at bounding box center [831, 224] width 101 height 13
type input "All"
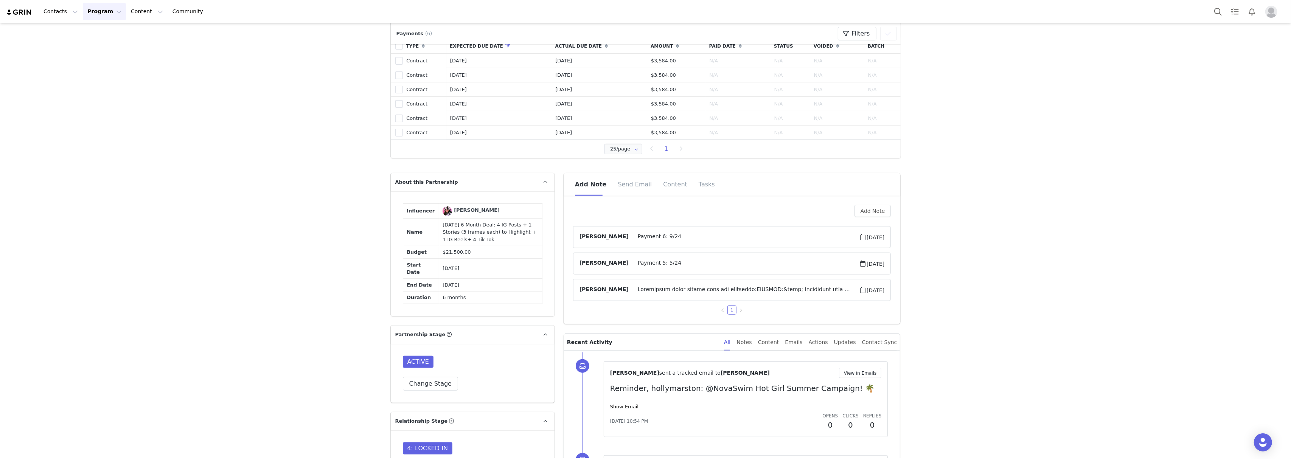
scroll to position [403, 0]
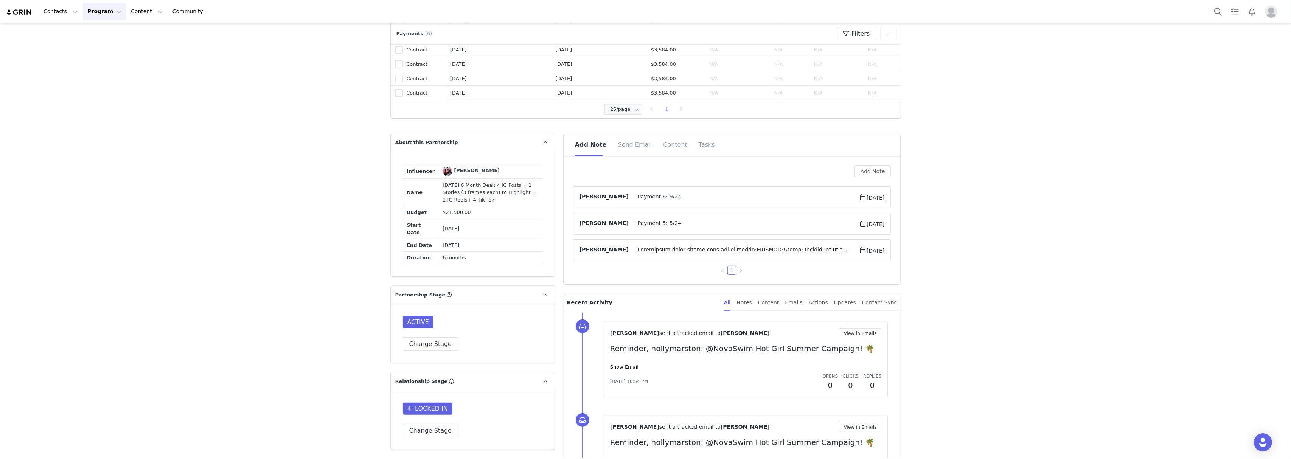
click at [468, 207] on td "March/23 6 Month Deal: 4 IG Posts + 1 Stories (3 frames each) to Highlight + 1 …" at bounding box center [490, 193] width 103 height 28
copy td "March/23 6 Month Deal: 4 IG Posts + 1 Stories (3 frames each) to Highlight + 1 …"
click at [450, 215] on span "$21,500.00" at bounding box center [457, 213] width 28 height 6
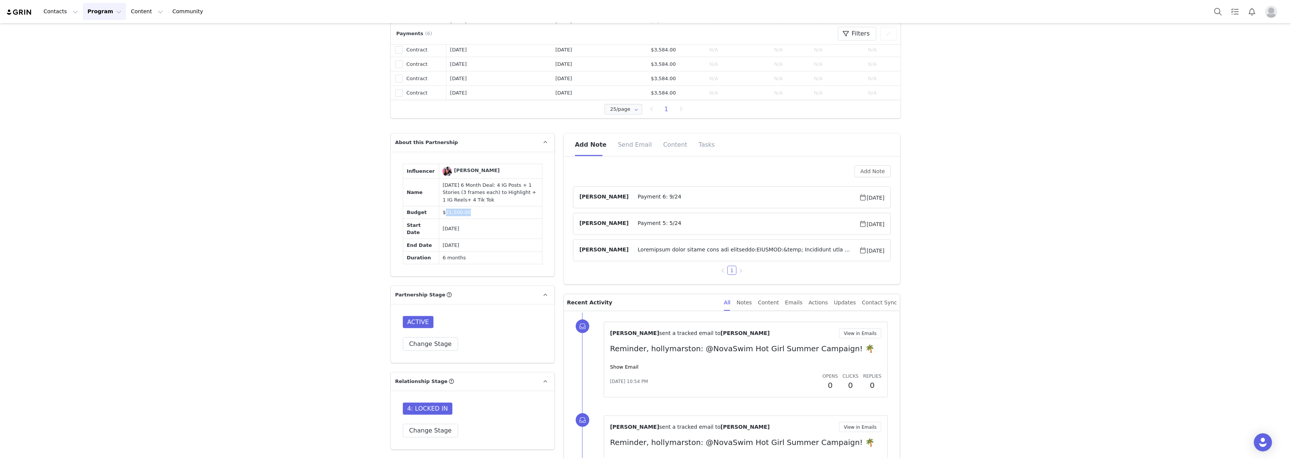
click at [450, 215] on span "$21,500.00" at bounding box center [457, 213] width 28 height 6
copy span "21,500.00"
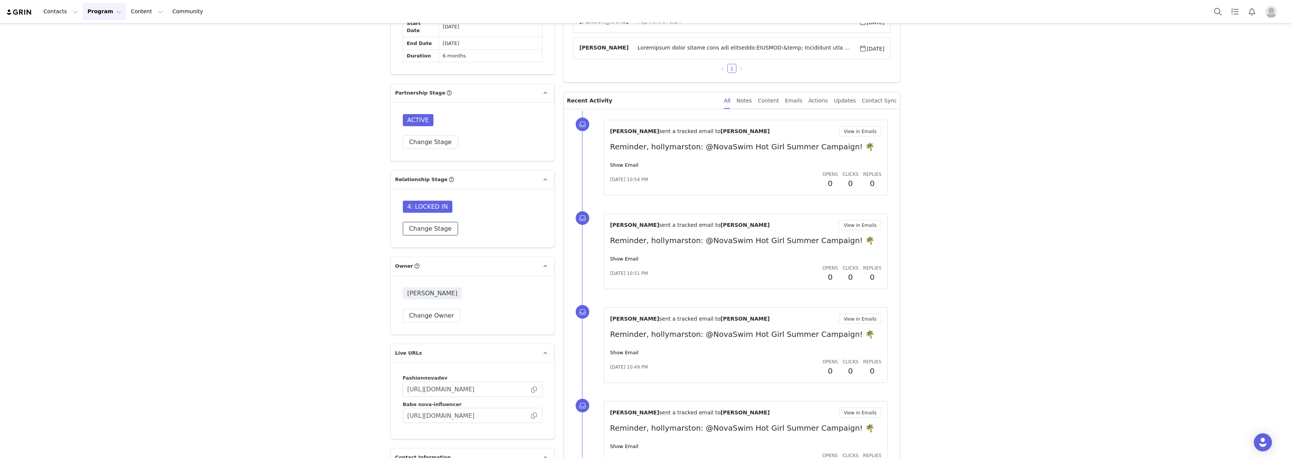
click at [427, 236] on button "Change Stage" at bounding box center [431, 229] width 56 height 14
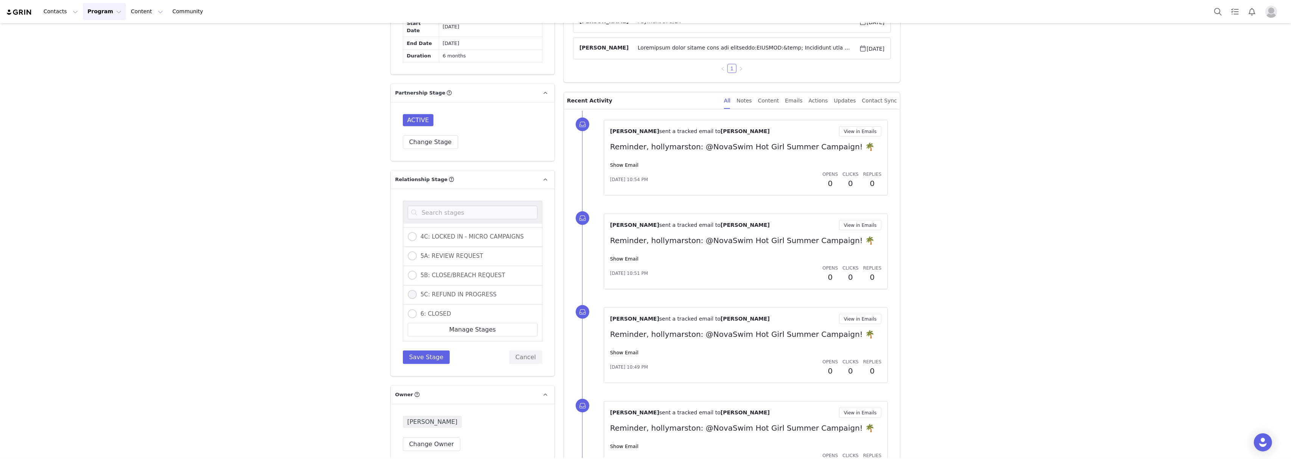
scroll to position [194, 0]
click at [467, 301] on div "5B: CLOSE/BREACH REQUEST" at bounding box center [473, 290] width 140 height 19
click at [457, 294] on span "5B: CLOSE/BREACH REQUEST" at bounding box center [461, 290] width 89 height 7
click at [417, 296] on input "5B: CLOSE/BREACH REQUEST" at bounding box center [412, 291] width 9 height 10
radio input "true"
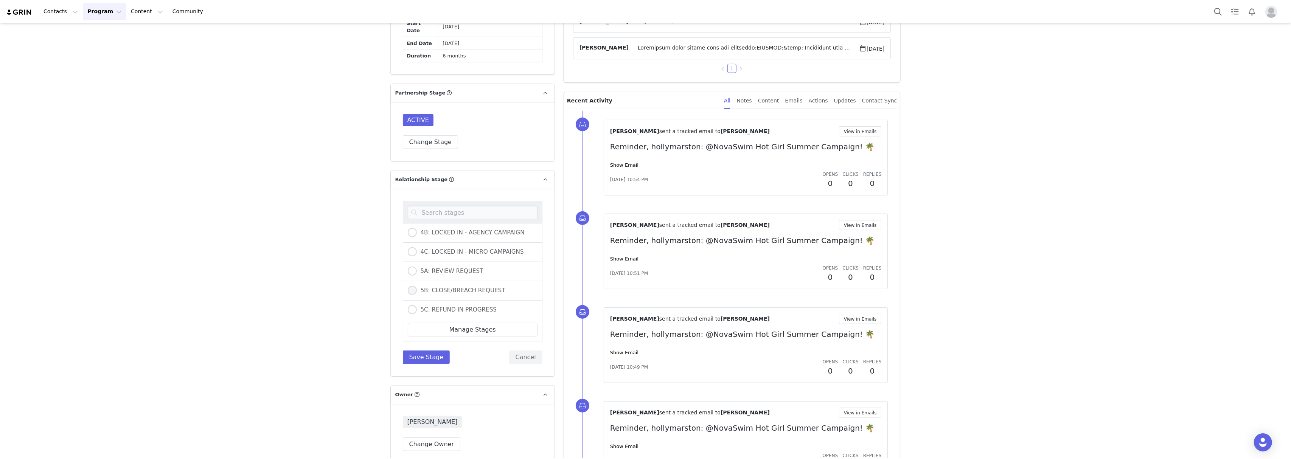
radio input "false"
radio input "true"
click at [426, 364] on button "Save Stage" at bounding box center [426, 358] width 47 height 14
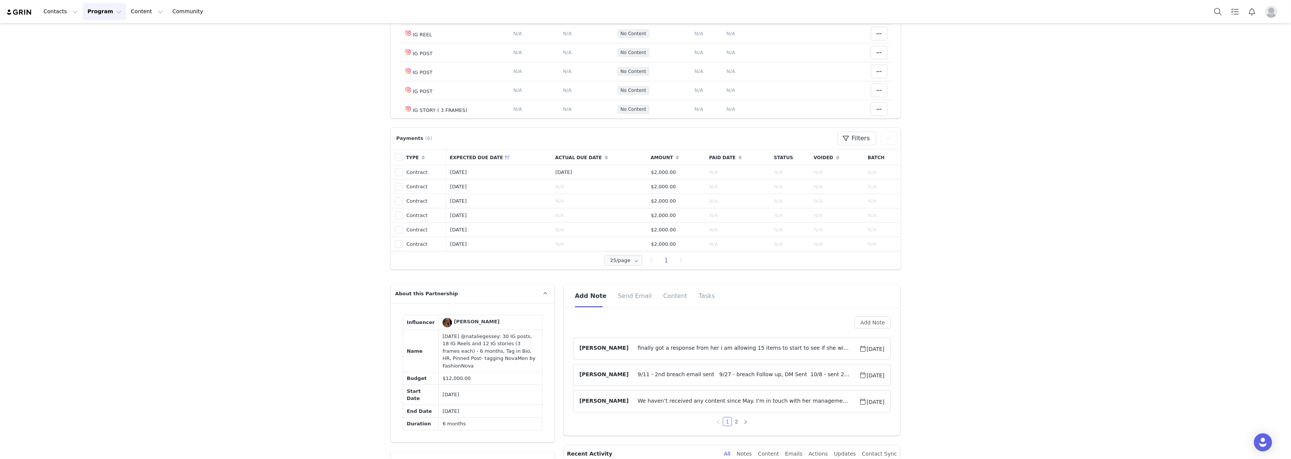
scroll to position [454, 0]
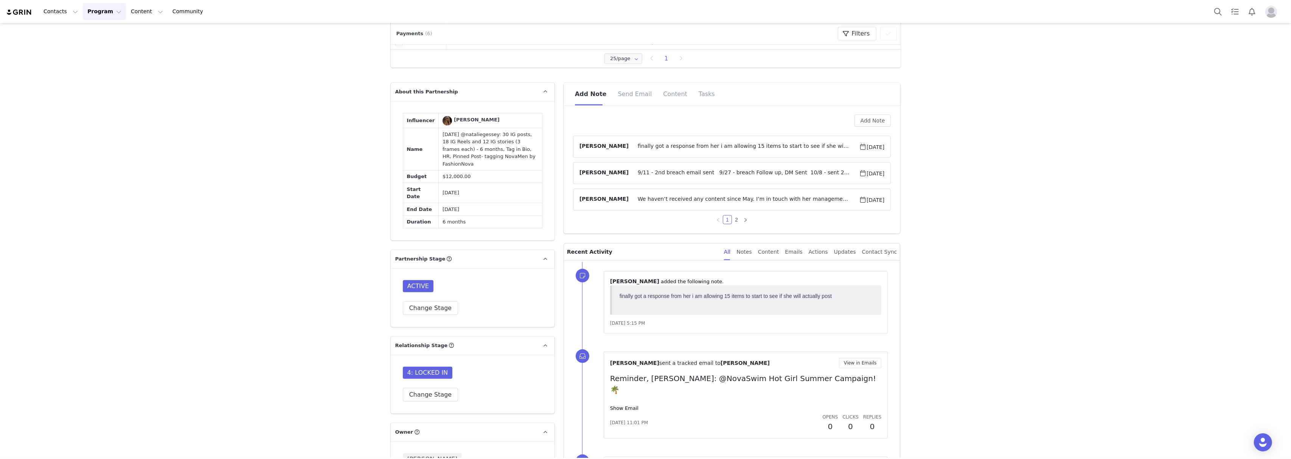
click at [491, 161] on td "[DATE] @nataliegessey: 30 IG posts, 18 IG Reels and 12 IG stories (3 frames eac…" at bounding box center [491, 149] width 104 height 42
click at [482, 169] on td "[DATE] @nataliegessey: 30 IG posts, 18 IG Reels and 12 IG stories (3 frames eac…" at bounding box center [491, 149] width 104 height 42
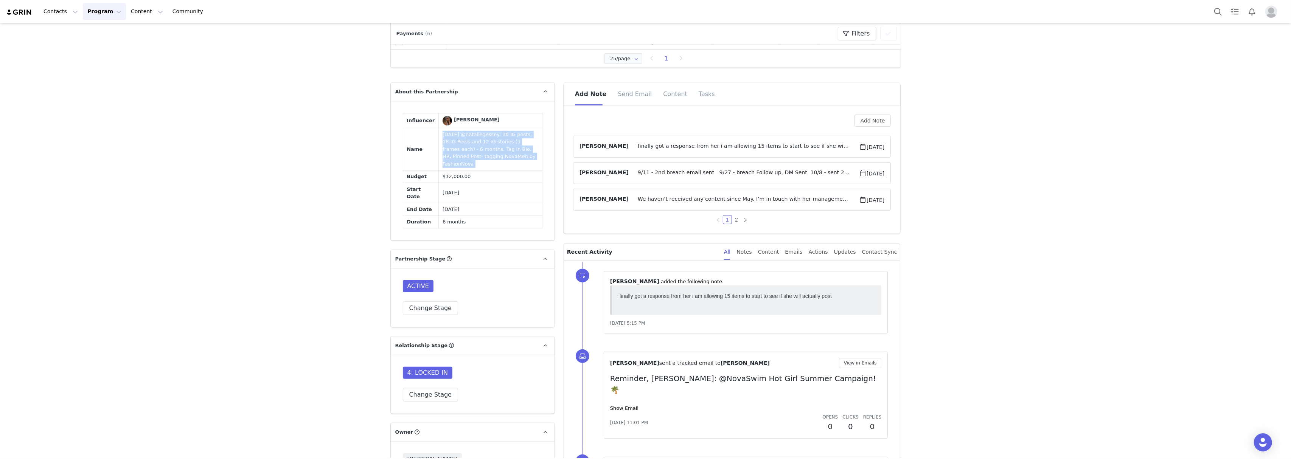
copy td "[DATE] @nataliegessey: 30 IG posts, 18 IG Reels and 12 IG stories (3 frames eac…"
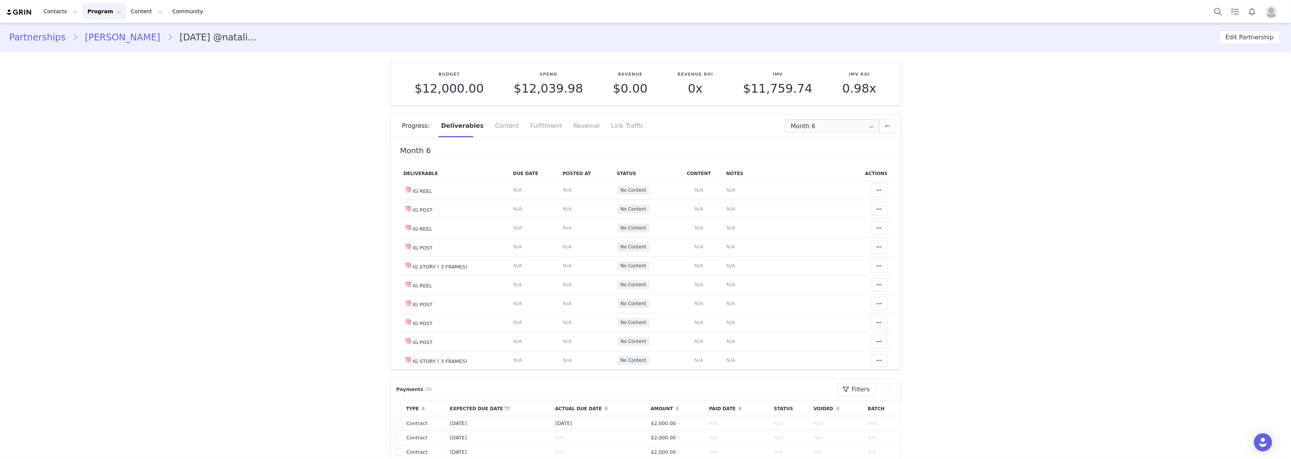
scroll to position [0, 0]
click at [789, 124] on input "Month 6" at bounding box center [832, 127] width 95 height 14
click at [796, 221] on li "All Months" at bounding box center [831, 224] width 101 height 13
type input "All"
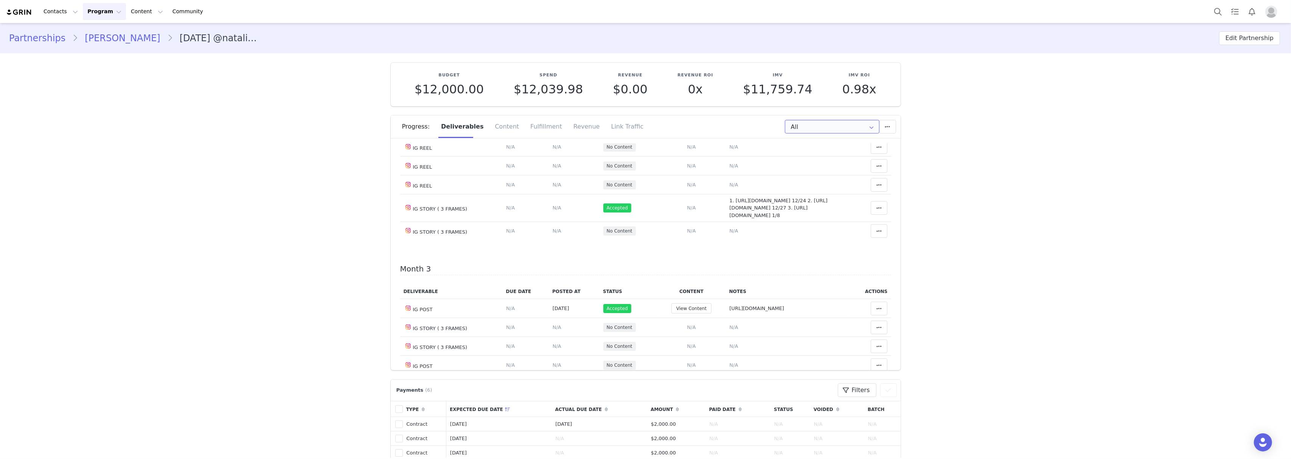
scroll to position [303, 0]
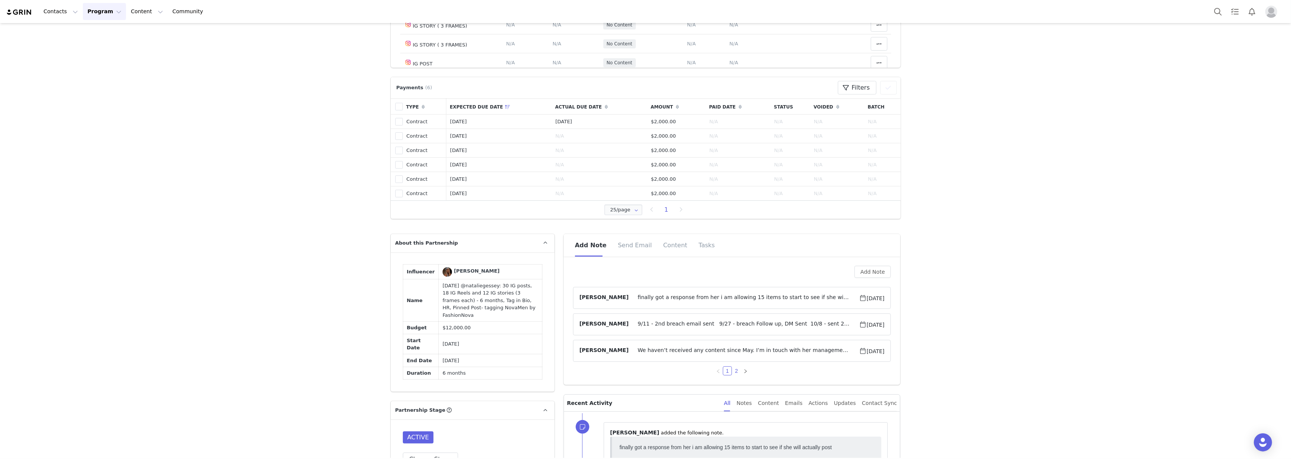
click at [733, 372] on link "2" at bounding box center [737, 371] width 8 height 8
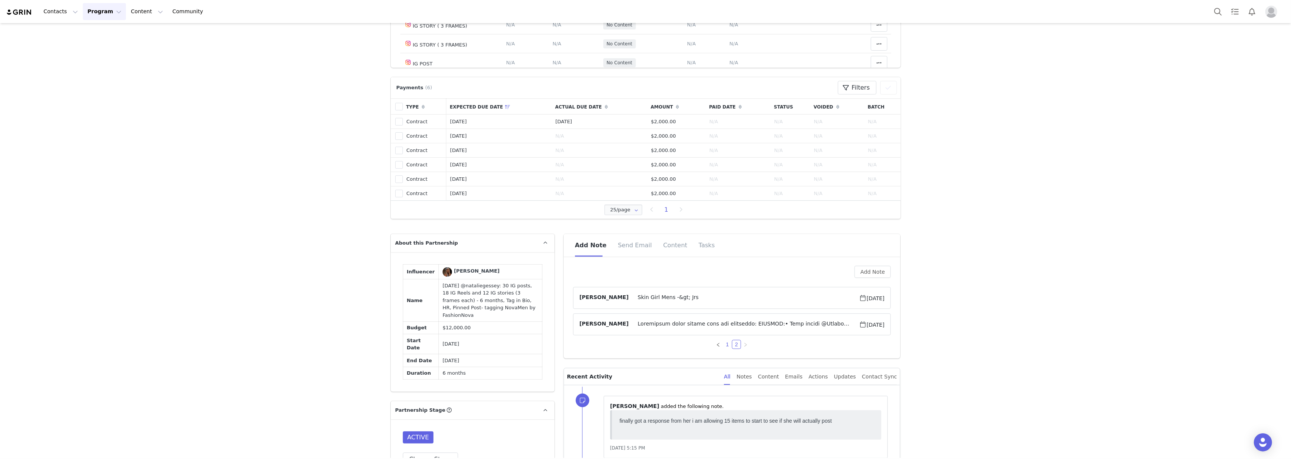
click at [723, 345] on link "1" at bounding box center [727, 345] width 8 height 8
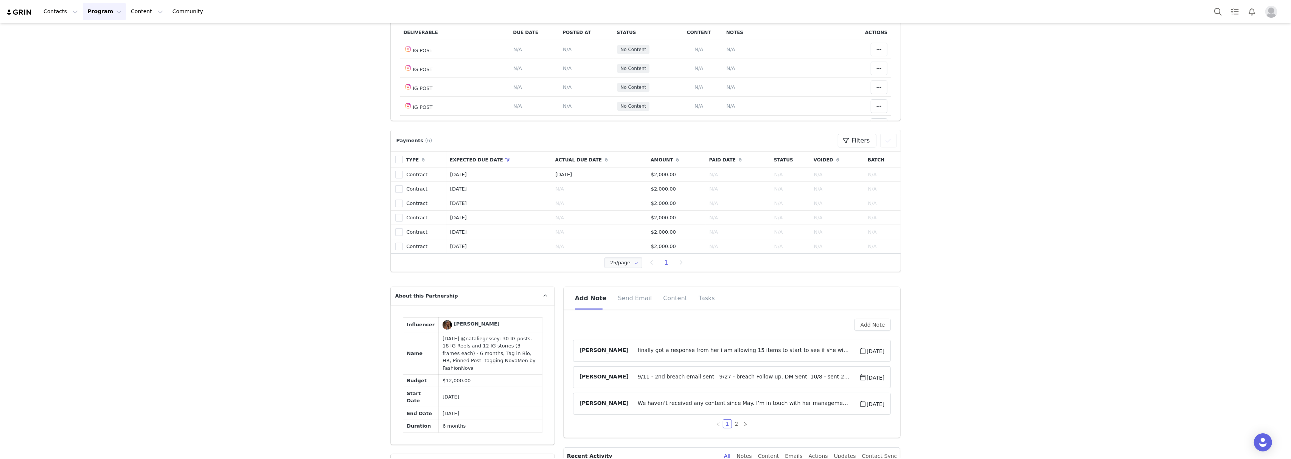
scroll to position [252, 0]
click at [733, 421] on link "2" at bounding box center [737, 422] width 8 height 8
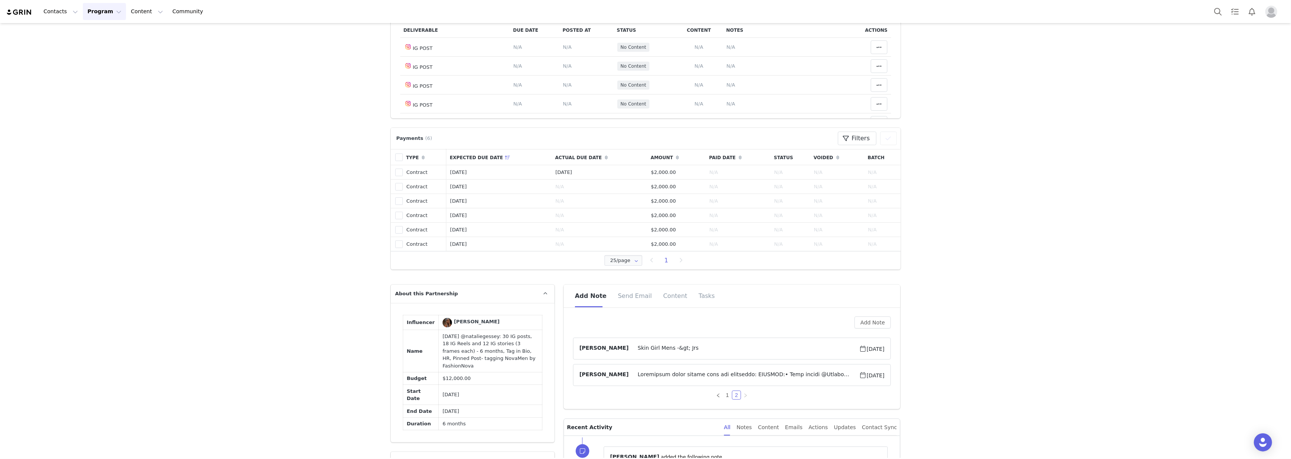
click at [666, 353] on span "Skin Girl Mens -&gt; Jrs" at bounding box center [744, 348] width 230 height 9
click at [666, 353] on span "⁨ Gabby Pineda ⁩ added the following note:" at bounding box center [637, 349] width 114 height 8
click at [672, 380] on span at bounding box center [744, 375] width 230 height 9
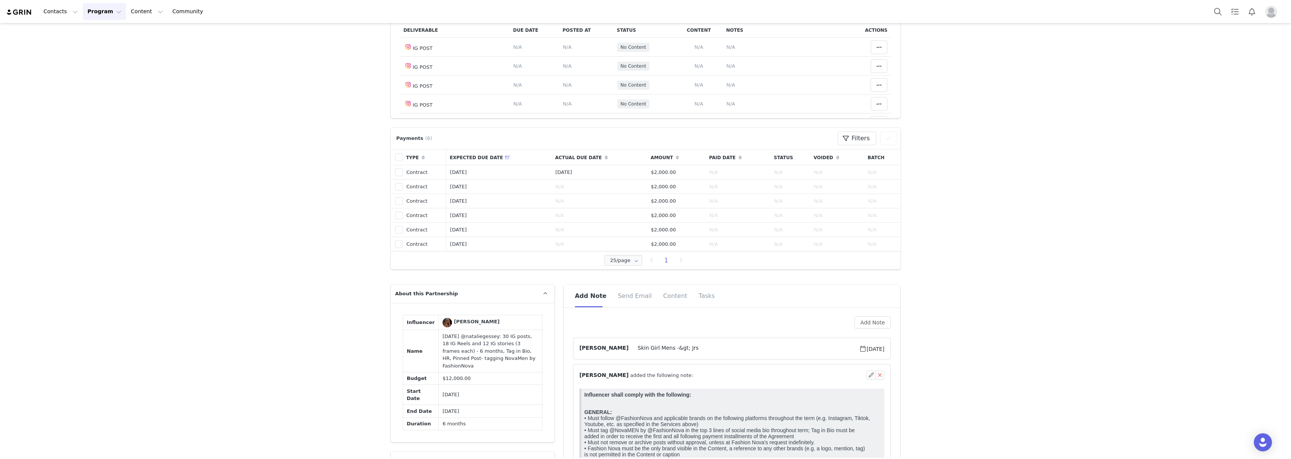
scroll to position [353, 0]
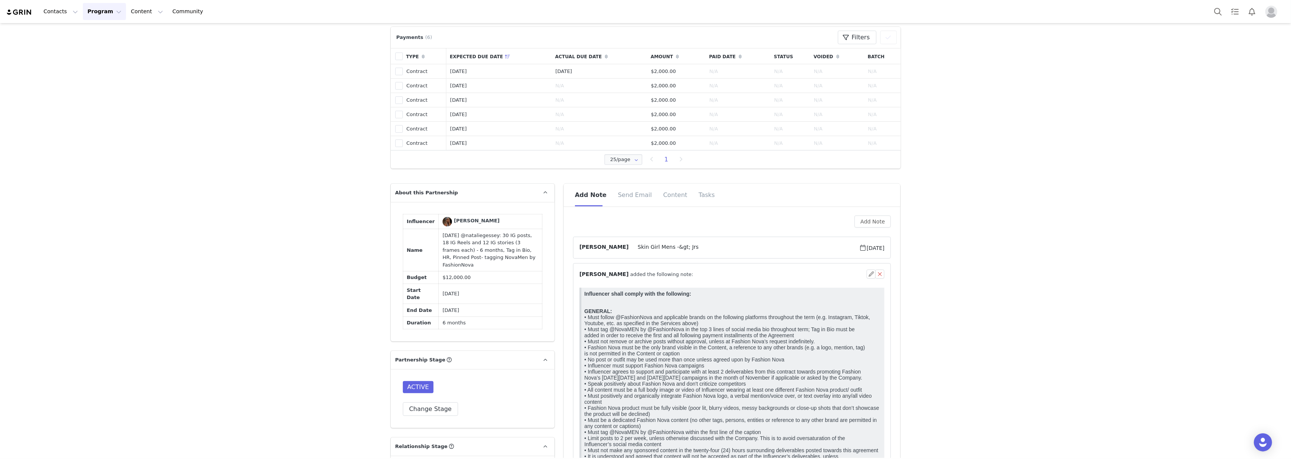
click at [624, 293] on strong "Influencer shall comply with the following:" at bounding box center [637, 294] width 107 height 6
click at [679, 292] on strong "Influencer shall comply with the following:" at bounding box center [637, 294] width 107 height 6
click at [593, 277] on span "Ashley Ritchie" at bounding box center [604, 274] width 49 height 6
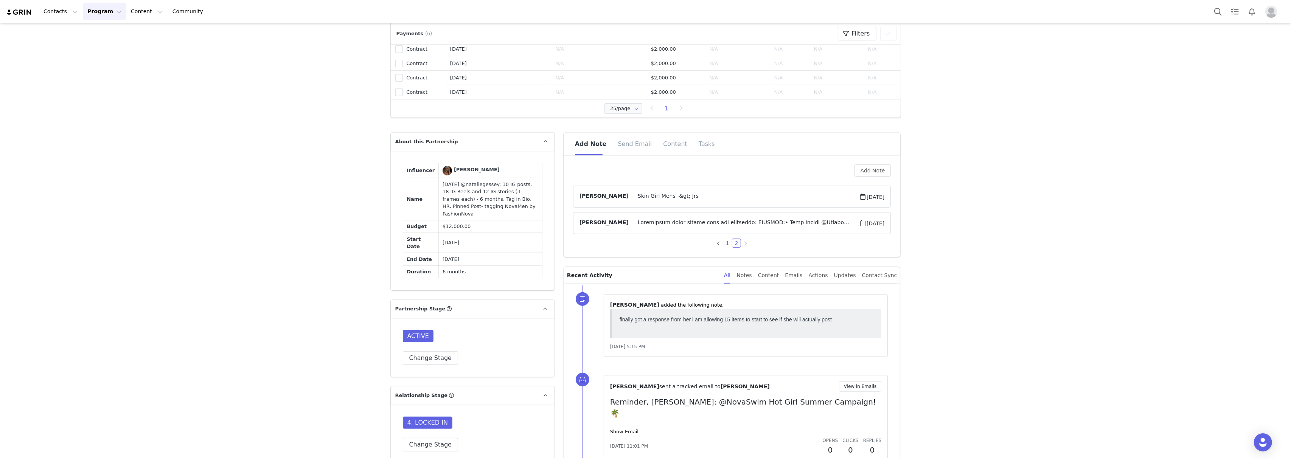
scroll to position [403, 0]
click at [724, 246] on link "1" at bounding box center [727, 244] width 8 height 8
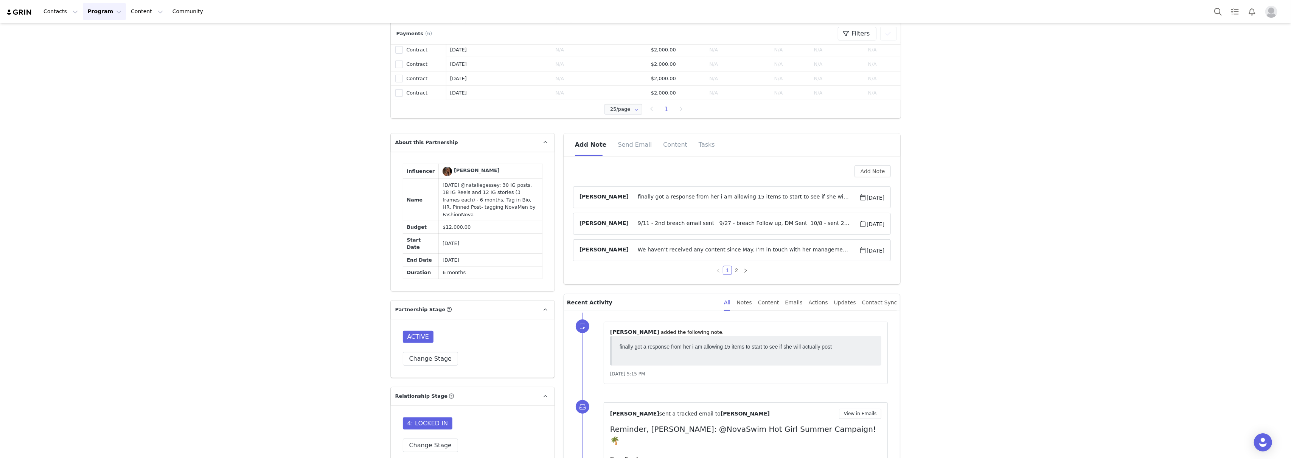
click at [662, 252] on span "We haven’t received any content since May. I’m in touch with her management to …" at bounding box center [744, 250] width 230 height 9
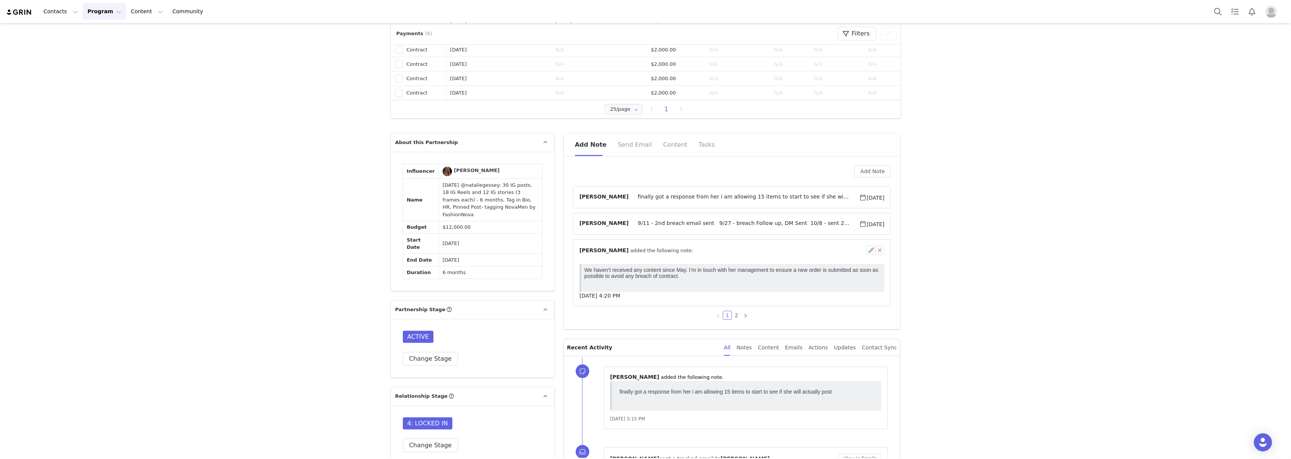
scroll to position [0, 0]
click at [662, 252] on span "⁨ Gabby Pineda ⁩ added the following note:" at bounding box center [637, 251] width 114 height 8
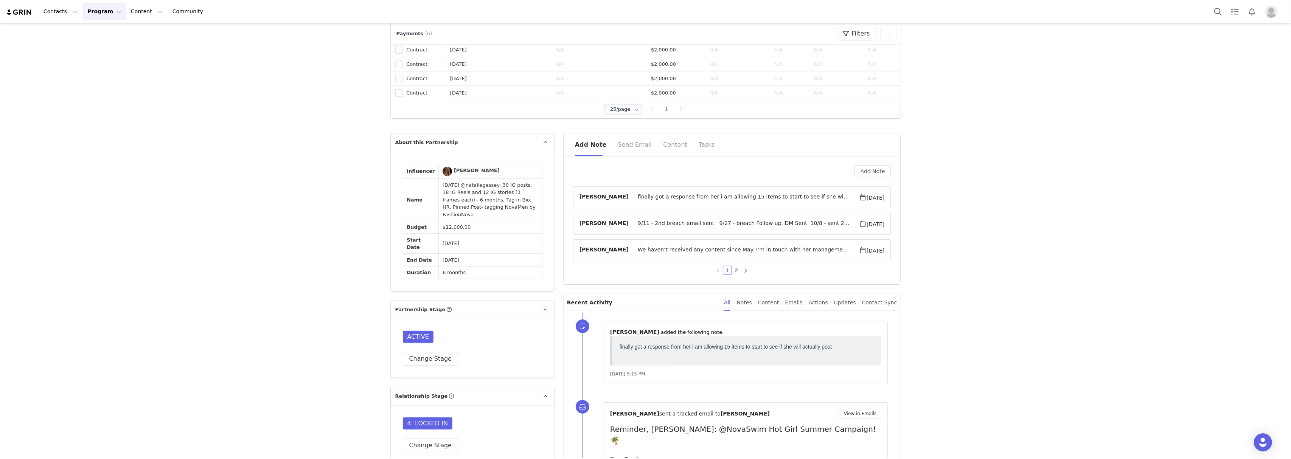
click at [662, 226] on span "9/11 - 2nd breach email sent 9/27 - breach Follow up, DM Sent 10/8 - sent 2nd w…" at bounding box center [744, 223] width 230 height 9
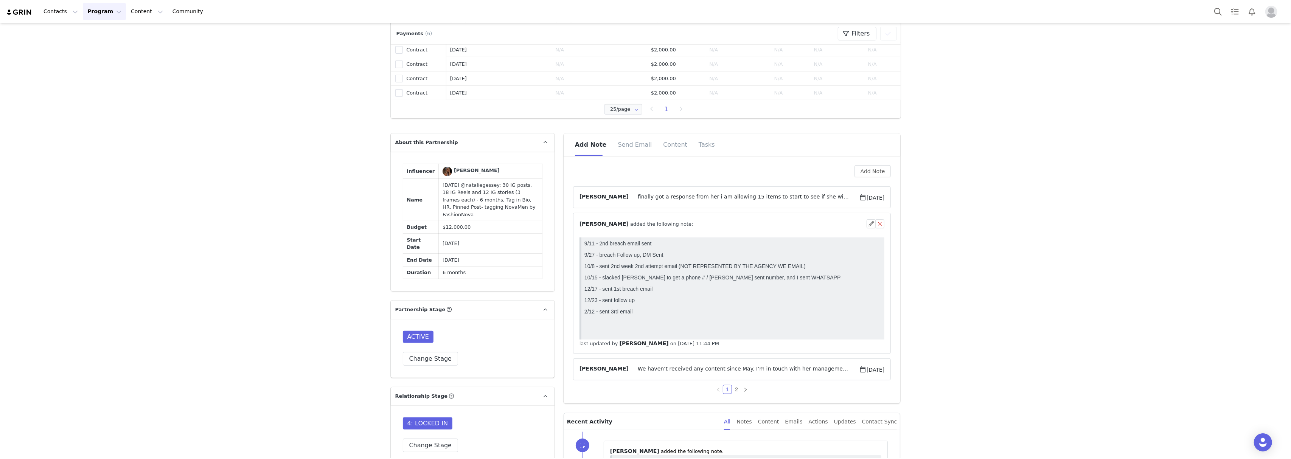
click at [662, 226] on span "⁨ Kamila Castillo ⁩ added the following note:" at bounding box center [637, 224] width 114 height 8
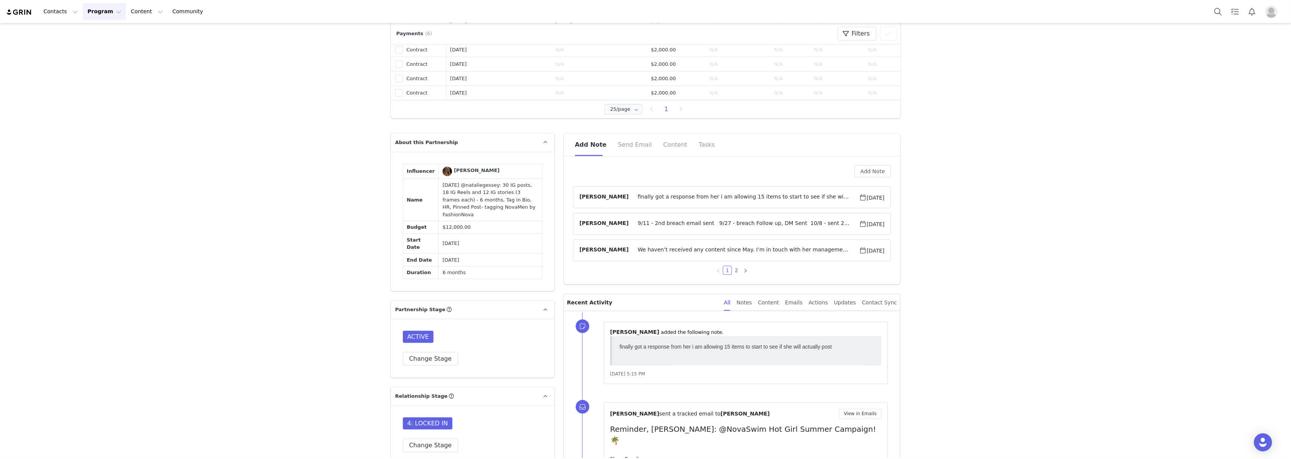
click at [665, 191] on article "Valerie Berrospe finally got a response from her i am allowing 15 items to star…" at bounding box center [732, 198] width 318 height 22
click at [629, 194] on span "finally got a response from her i am allowing 15 items to start to see if she w…" at bounding box center [744, 197] width 230 height 9
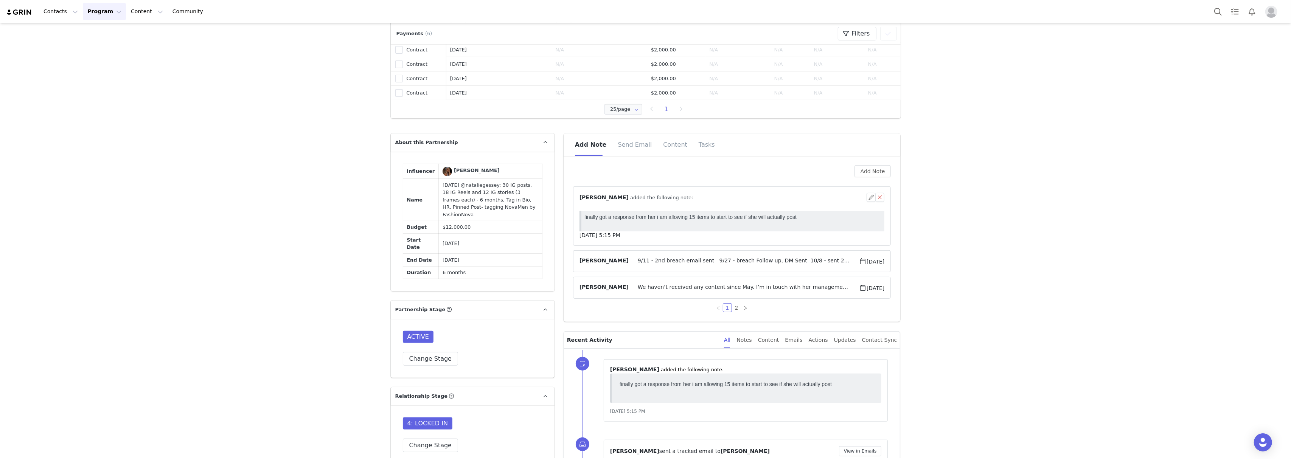
click at [600, 197] on span "[PERSON_NAME]" at bounding box center [604, 197] width 49 height 6
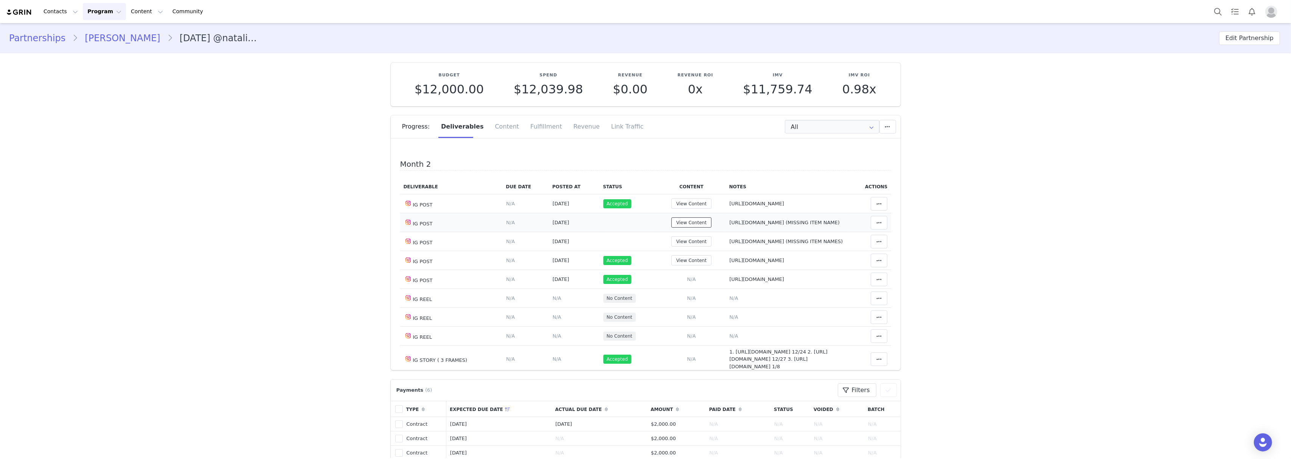
click at [679, 228] on button "View Content" at bounding box center [692, 223] width 40 height 10
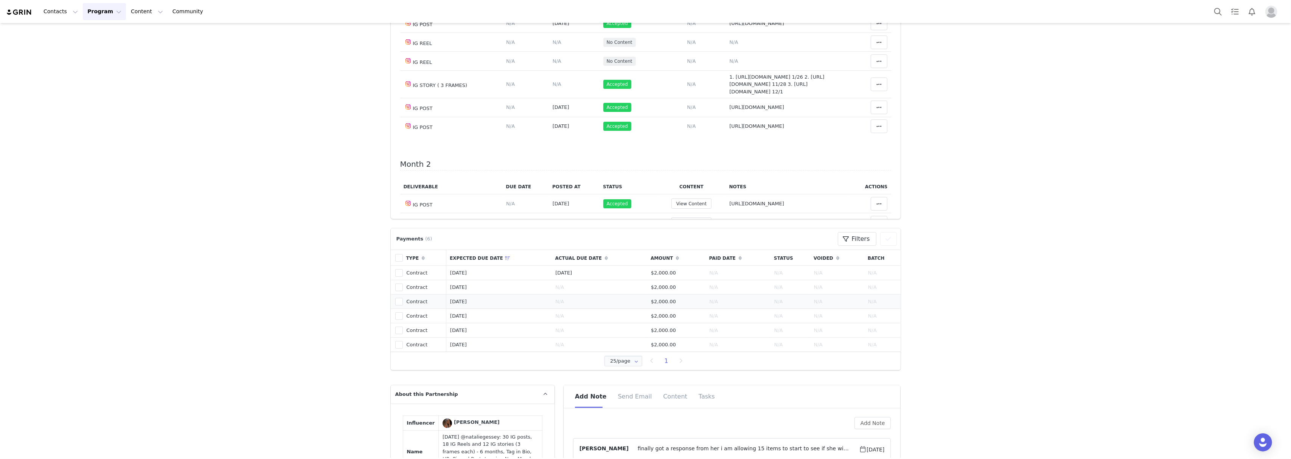
scroll to position [454, 0]
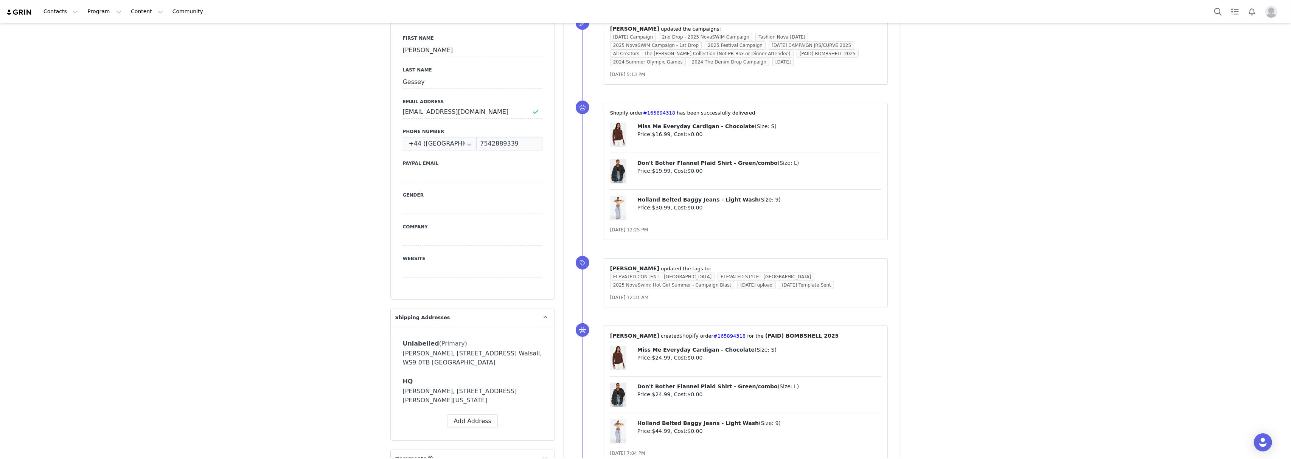
scroll to position [403, 0]
click at [492, 138] on input "7542889339" at bounding box center [509, 145] width 66 height 14
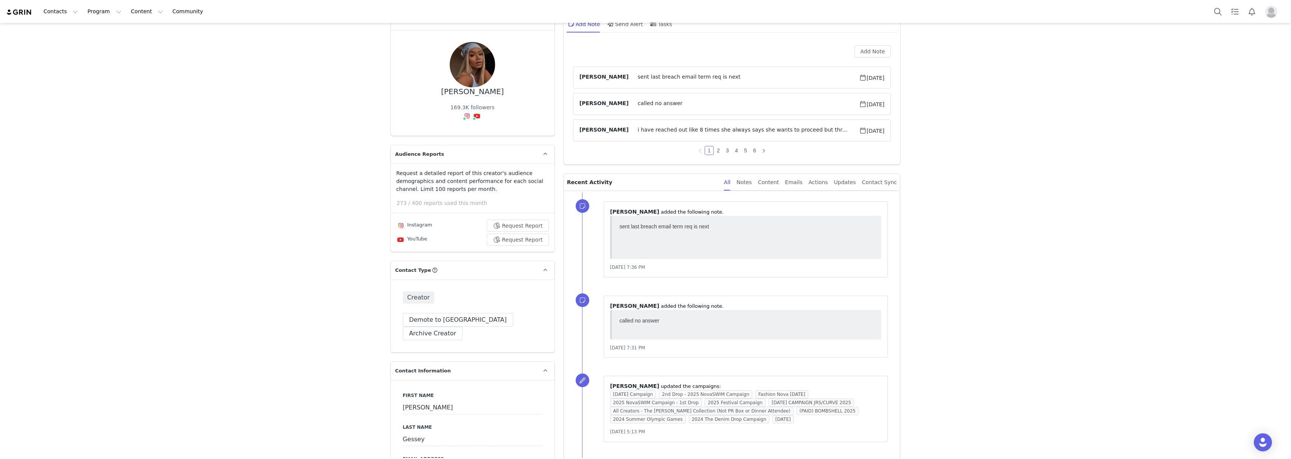
scroll to position [0, 0]
